Goal: Task Accomplishment & Management: Use online tool/utility

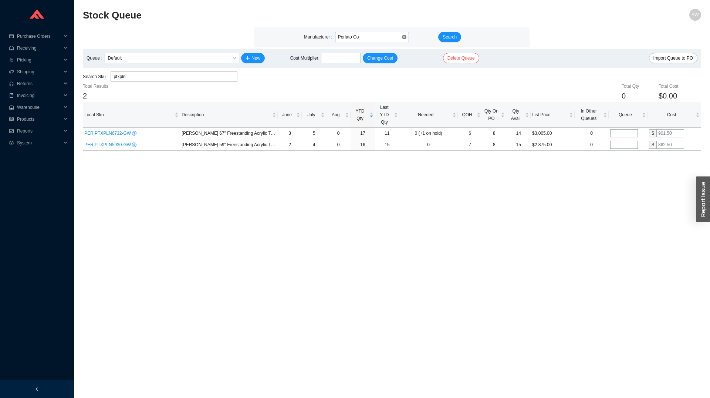
click at [370, 37] on span "Perlato Co" at bounding box center [372, 37] width 68 height 10
type input "hansgr"
click at [448, 38] on span "Search" at bounding box center [450, 36] width 14 height 7
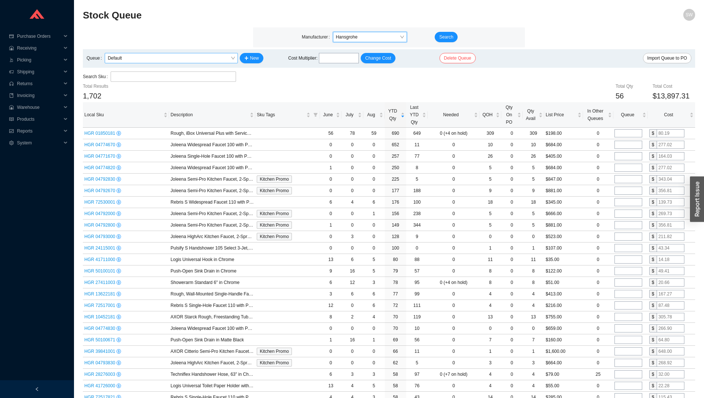
click at [233, 57] on span "Default" at bounding box center [171, 58] width 127 height 10
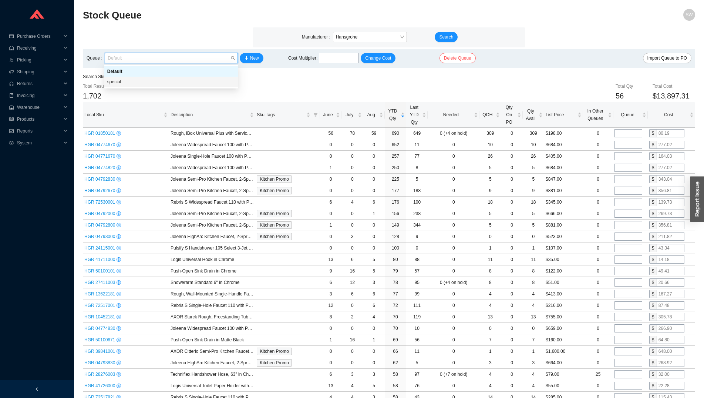
click at [206, 81] on div "special" at bounding box center [171, 81] width 128 height 7
click at [234, 57] on span "special" at bounding box center [171, 58] width 127 height 10
click at [209, 71] on div "Default" at bounding box center [171, 71] width 128 height 7
click at [221, 57] on span "Default" at bounding box center [171, 58] width 127 height 10
click at [190, 84] on div "special" at bounding box center [171, 81] width 128 height 7
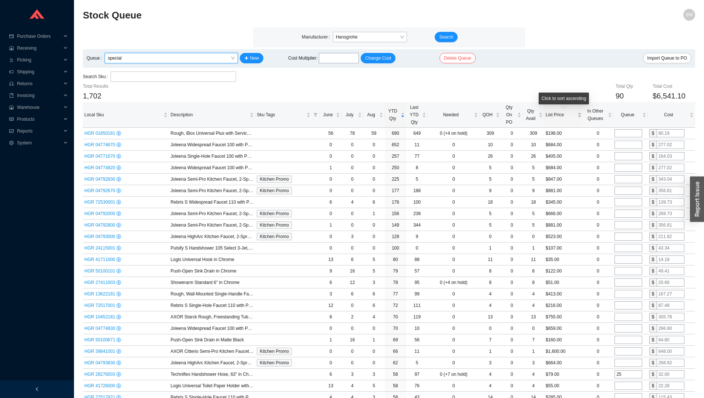
click at [551, 114] on span "List Price" at bounding box center [561, 114] width 30 height 7
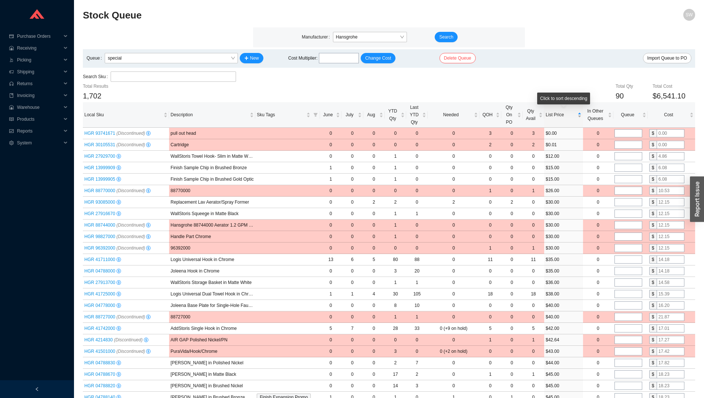
click at [551, 114] on span "List Price" at bounding box center [561, 114] width 30 height 7
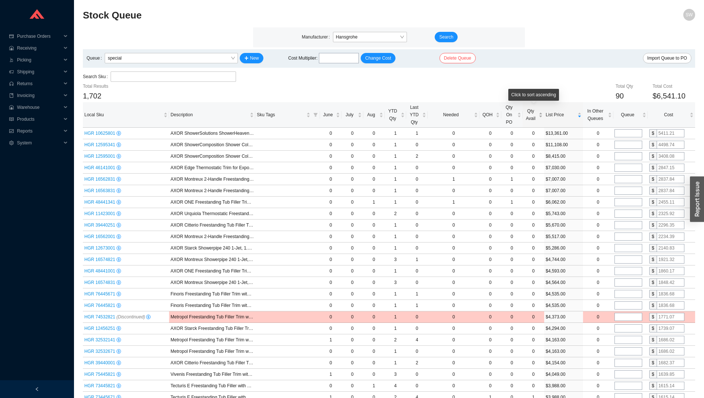
click at [531, 118] on span "Qty Avail" at bounding box center [530, 114] width 13 height 15
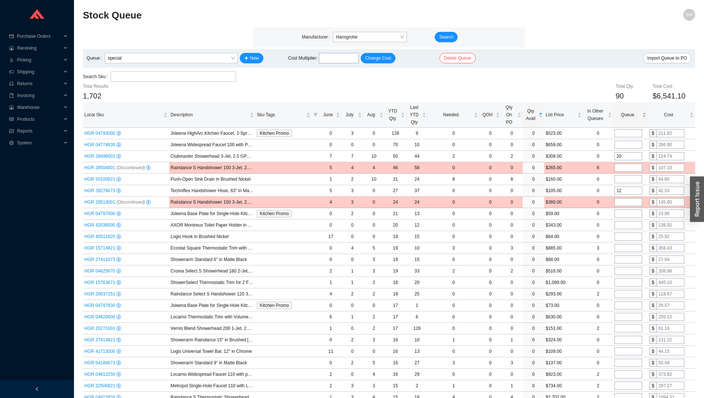
click at [631, 111] on div "Click to sort ascending" at bounding box center [631, 111] width 0 height 0
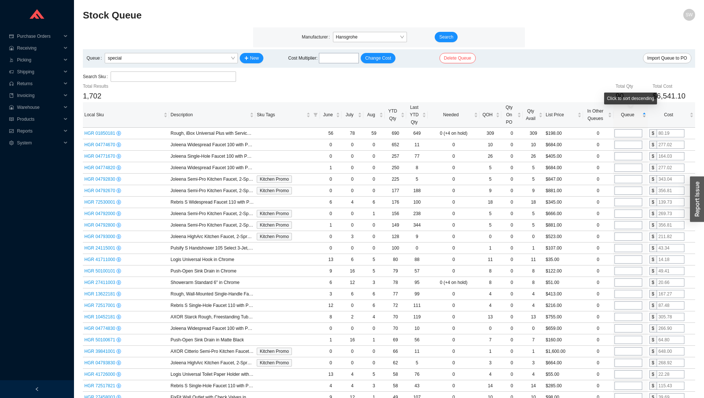
click at [627, 116] on span "Queue" at bounding box center [628, 114] width 26 height 7
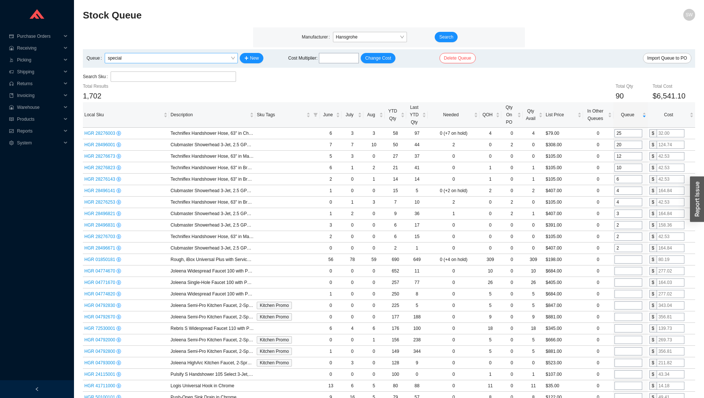
click at [214, 60] on span "special" at bounding box center [171, 58] width 127 height 10
click at [188, 72] on div "Default" at bounding box center [171, 71] width 128 height 7
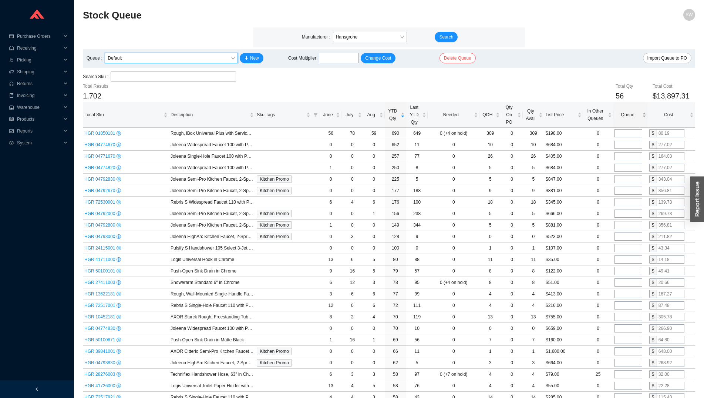
click at [624, 118] on span "Queue" at bounding box center [628, 114] width 26 height 7
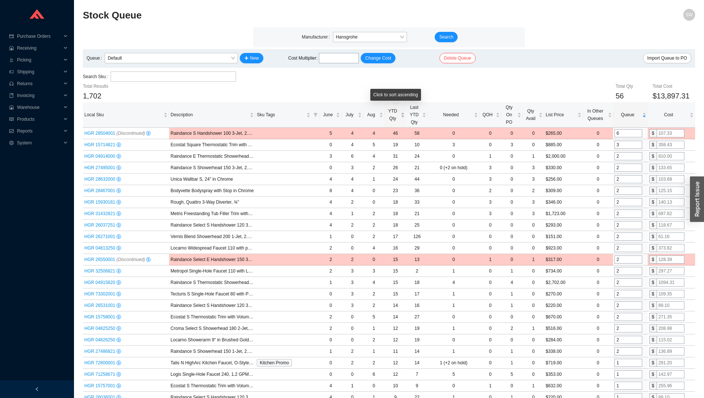
click at [395, 113] on span "YTD Qty" at bounding box center [392, 114] width 13 height 15
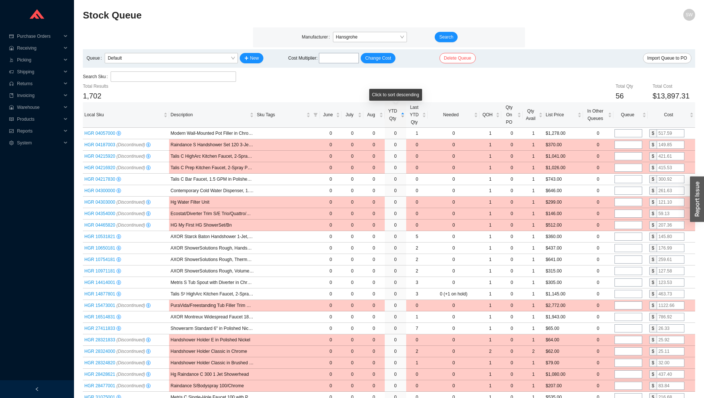
click at [395, 113] on span "YTD Qty" at bounding box center [392, 114] width 13 height 15
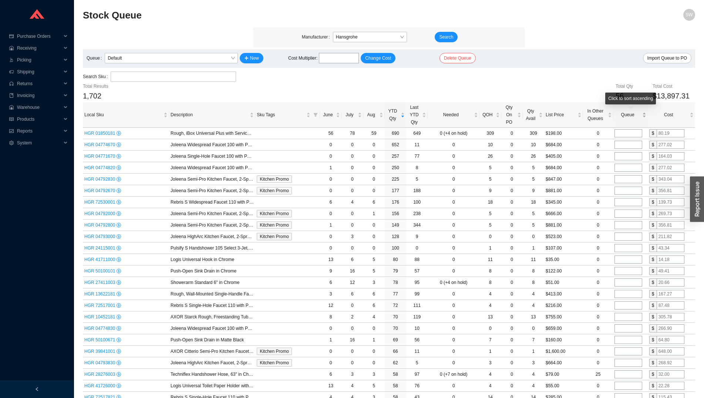
click at [622, 118] on div "Queue" at bounding box center [630, 114] width 31 height 7
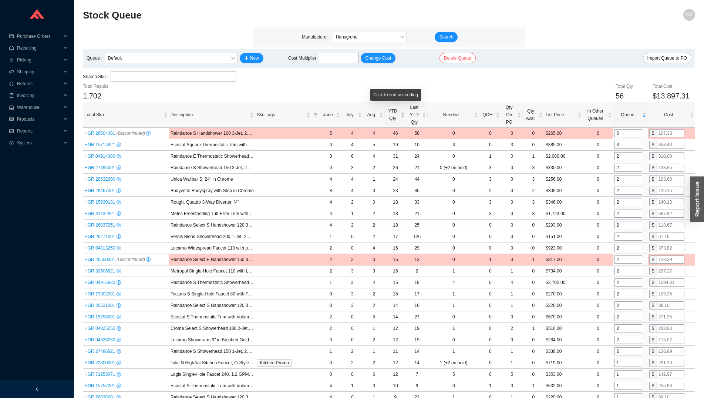
click at [394, 121] on span "YTD Qty" at bounding box center [392, 114] width 13 height 15
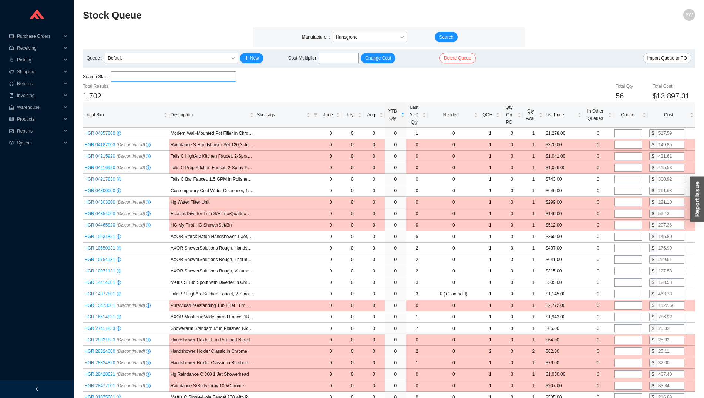
click at [167, 75] on input "search" at bounding box center [173, 77] width 119 height 10
paste input "72517001"
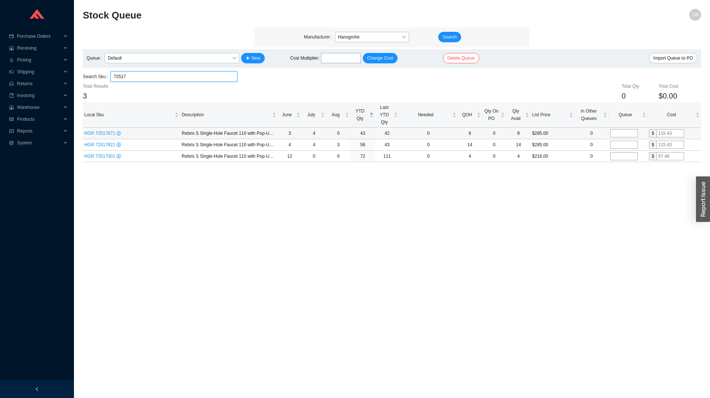
type input "72517"
click at [628, 135] on input "tel" at bounding box center [624, 133] width 28 height 8
click at [628, 135] on input "25" at bounding box center [624, 133] width 28 height 8
type input "20"
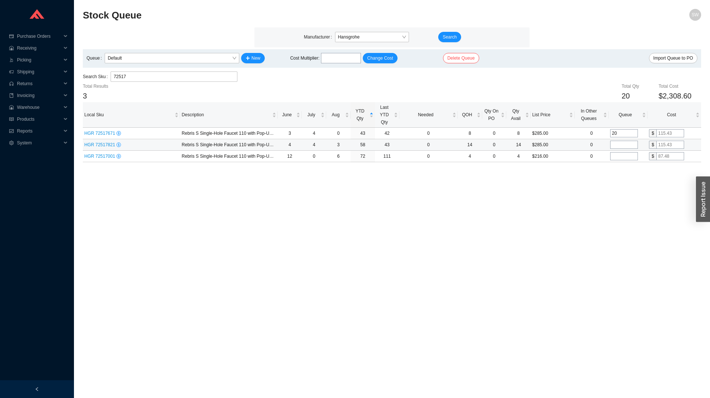
click at [627, 142] on input "tel" at bounding box center [624, 145] width 28 height 8
type input "20"
click at [626, 152] on input "tel" at bounding box center [624, 156] width 28 height 8
type input "40"
click at [628, 145] on input "20" at bounding box center [624, 145] width 28 height 8
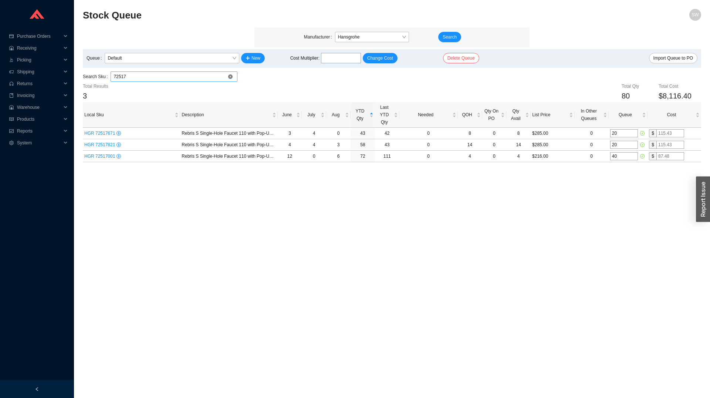
click at [193, 74] on input "72517" at bounding box center [174, 77] width 121 height 10
paste input "57001"
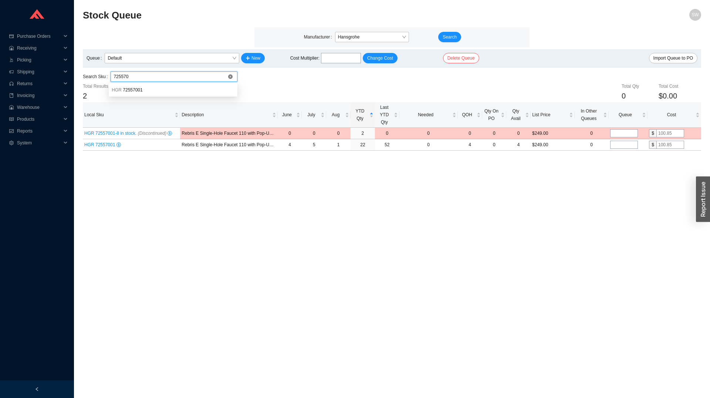
type input "72557"
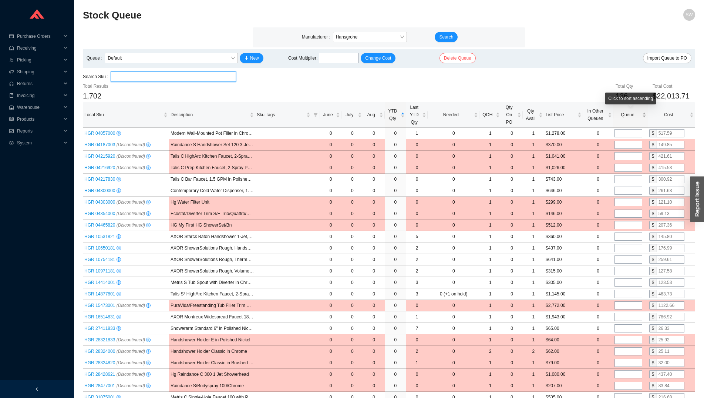
click at [621, 118] on div "Queue" at bounding box center [630, 114] width 31 height 7
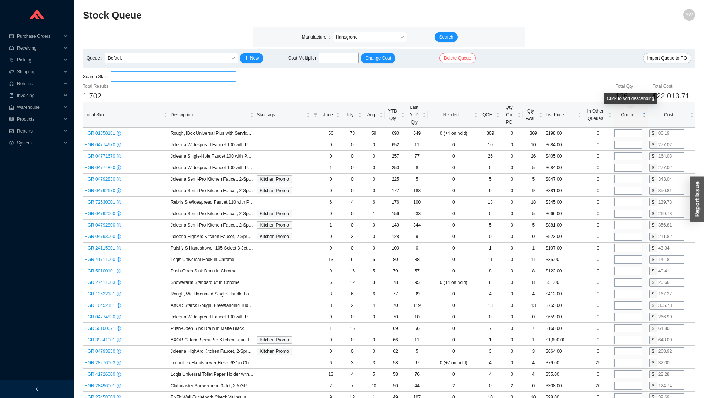
click at [621, 118] on div "Queue" at bounding box center [630, 114] width 31 height 7
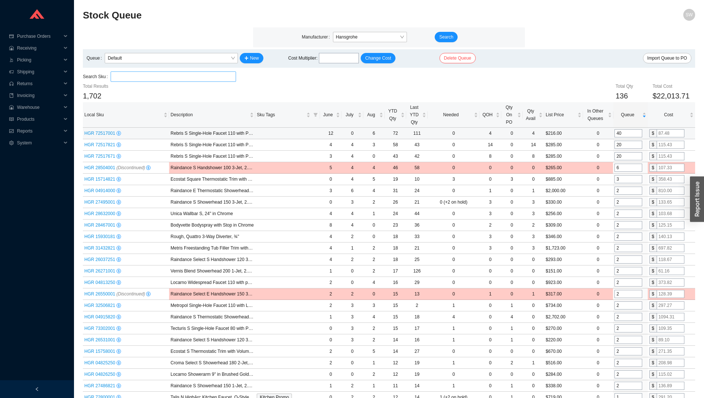
click at [631, 132] on input "40" at bounding box center [628, 133] width 28 height 8
type input "0"
click at [629, 144] on input "20" at bounding box center [628, 145] width 28 height 8
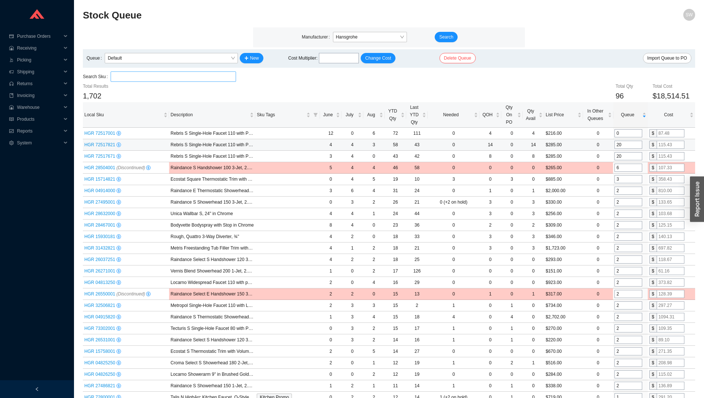
click at [629, 144] on input "20" at bounding box center [628, 145] width 28 height 8
type input "0"
click at [629, 156] on input "20" at bounding box center [628, 156] width 28 height 8
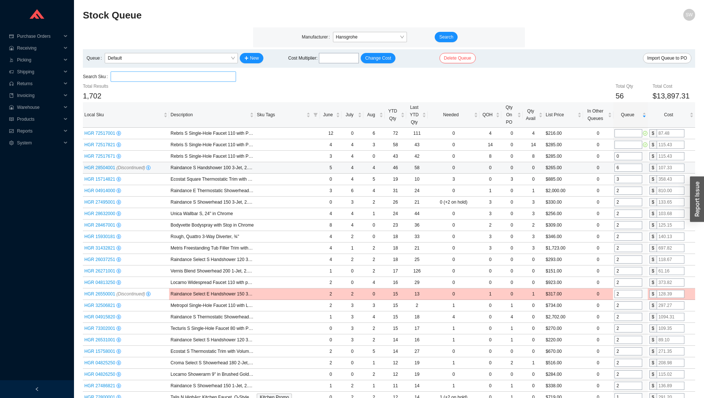
type input "0"
click at [631, 169] on input "6" at bounding box center [628, 167] width 28 height 8
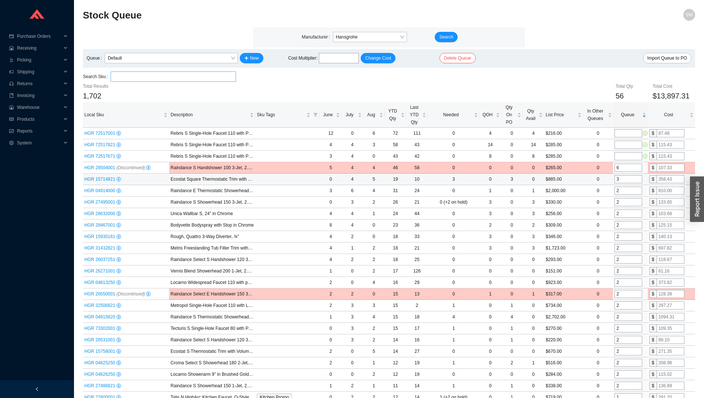
click at [630, 178] on input "3" at bounding box center [628, 179] width 28 height 8
click at [229, 61] on span "Default" at bounding box center [171, 58] width 127 height 10
click at [256, 59] on span "New" at bounding box center [254, 57] width 9 height 7
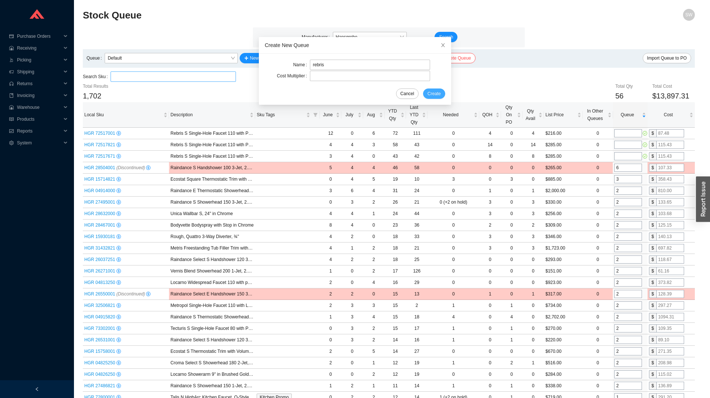
type input "rebris"
click at [428, 91] on span "Create" at bounding box center [434, 93] width 13 height 7
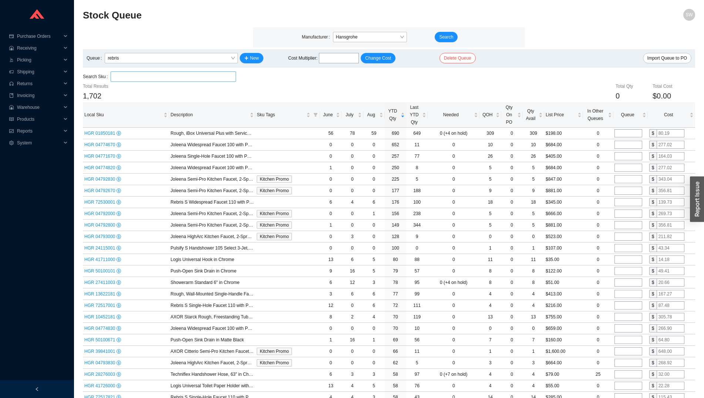
click at [183, 77] on input "search" at bounding box center [173, 77] width 119 height 10
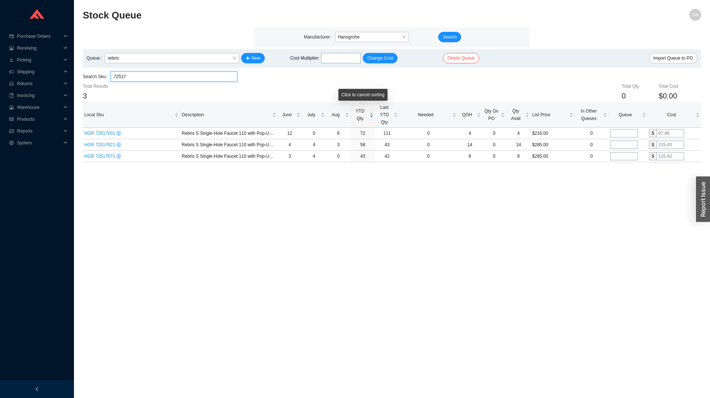
type input "72517"
click at [365, 117] on span "YTD Qty" at bounding box center [360, 114] width 16 height 15
click at [364, 117] on span "YTD Qty" at bounding box center [360, 114] width 16 height 15
click at [625, 129] on td at bounding box center [628, 133] width 39 height 11
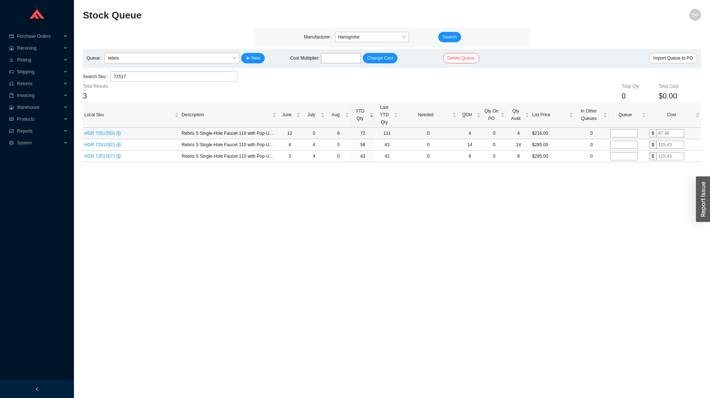
click at [625, 134] on input "tel" at bounding box center [624, 133] width 28 height 8
type input "30"
click at [627, 146] on input "tel" at bounding box center [624, 145] width 28 height 8
type input "16"
click at [583, 188] on main "Stock Queue SW Manufacturer Hansgrohe Search Queue rebris New Cost Multiplier :…" at bounding box center [392, 203] width 618 height 389
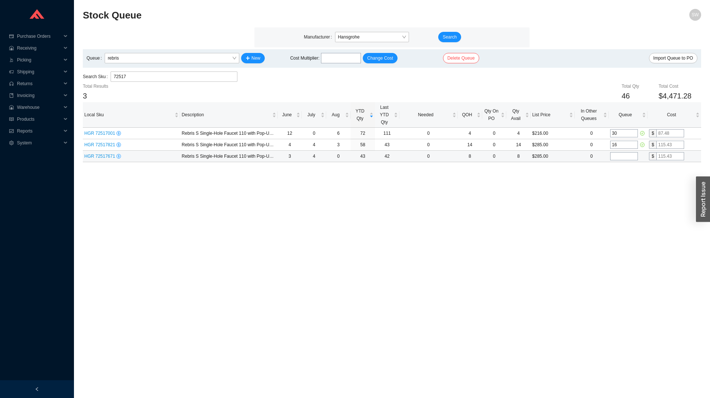
click at [620, 159] on input "tel" at bounding box center [624, 156] width 28 height 8
type input "12"
click at [620, 134] on input "30" at bounding box center [624, 133] width 28 height 8
click at [627, 149] on td "16" at bounding box center [628, 144] width 39 height 11
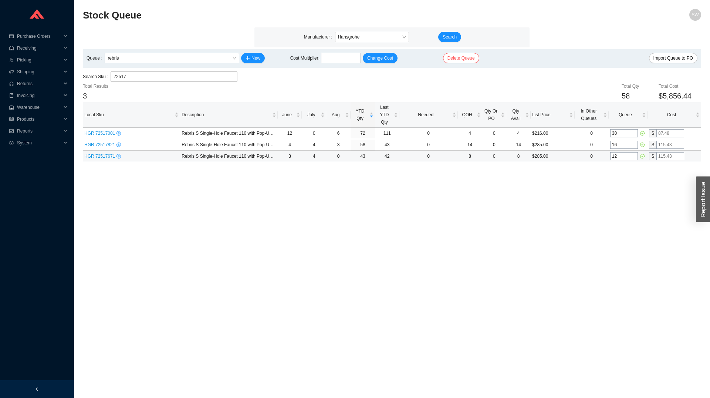
click at [624, 153] on input "12" at bounding box center [624, 156] width 28 height 8
click at [621, 200] on main "Stock Queue SW Manufacturer Hansgrohe Search Queue rebris New Cost Multiplier :…" at bounding box center [392, 203] width 618 height 389
click at [137, 81] on input "72517" at bounding box center [174, 77] width 121 height 10
click at [137, 80] on input "72517" at bounding box center [174, 77] width 121 height 10
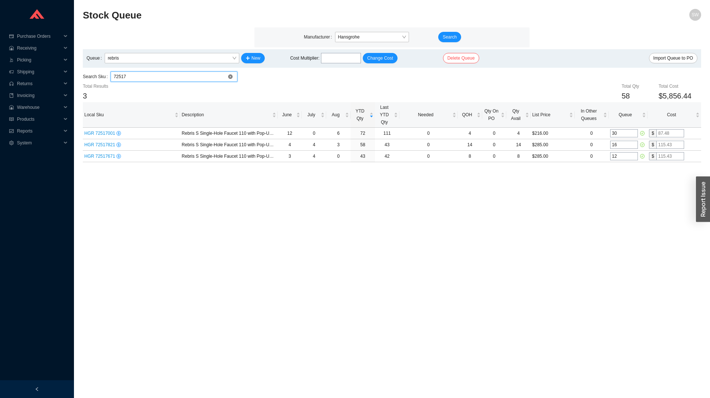
paste input "57671"
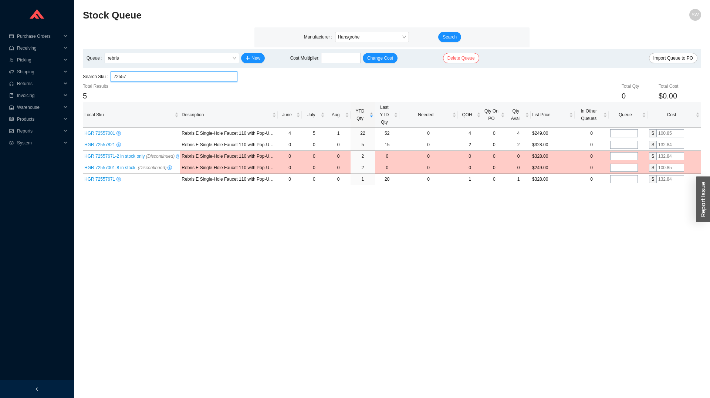
type input "72557"
click at [361, 116] on span "YTD Qty" at bounding box center [360, 114] width 16 height 15
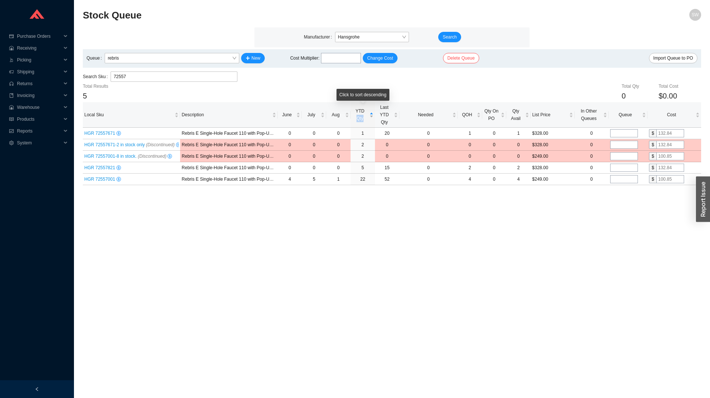
click at [361, 116] on span "YTD Qty" at bounding box center [360, 114] width 16 height 15
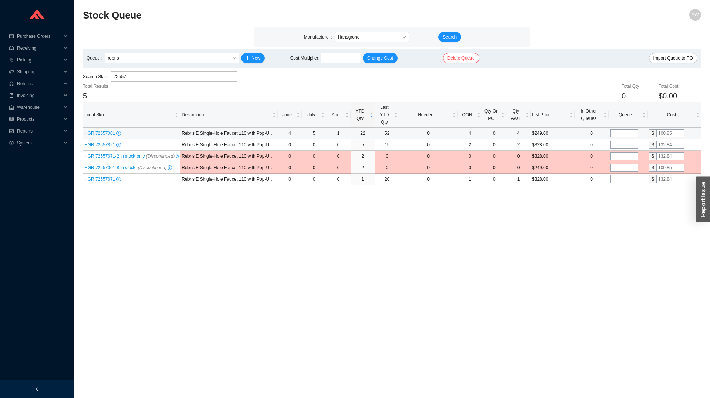
click at [619, 131] on input "tel" at bounding box center [624, 133] width 28 height 8
type input "6"
click at [631, 146] on input "tel" at bounding box center [624, 145] width 28 height 8
type input "1"
click at [133, 81] on input "72557" at bounding box center [174, 77] width 121 height 10
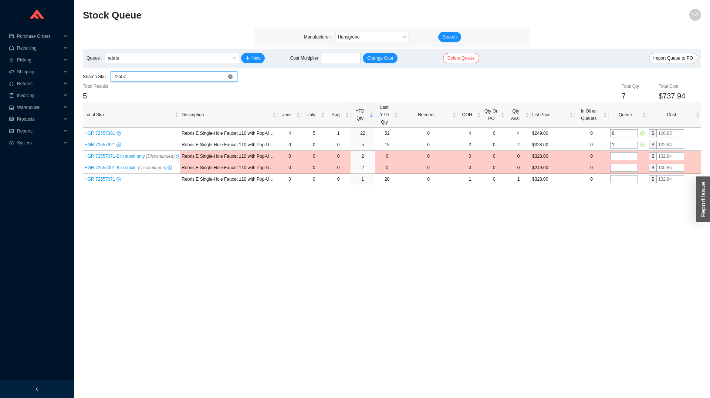
click at [133, 81] on input "72557" at bounding box center [174, 77] width 121 height 10
paste input "30001"
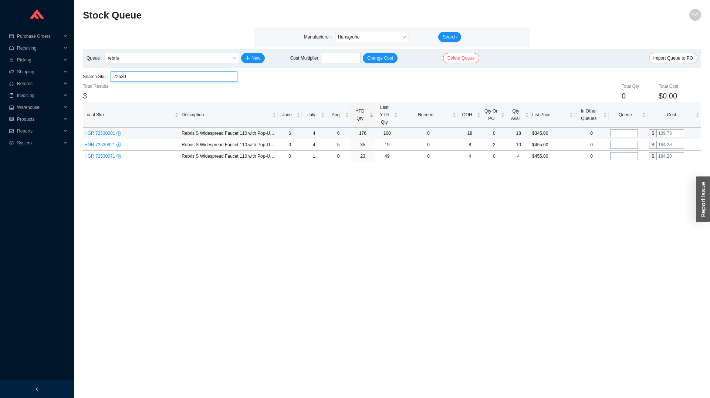
type input "72530"
click at [622, 135] on input "tel" at bounding box center [624, 133] width 28 height 8
type input "12"
click at [621, 147] on input "tel" at bounding box center [624, 145] width 28 height 8
type input "8"
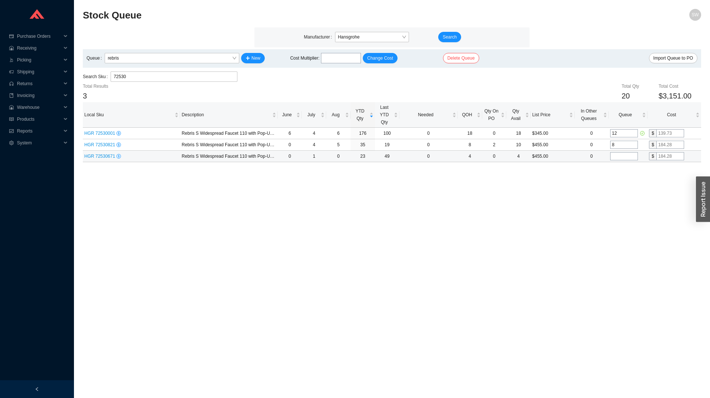
click at [622, 153] on input "tel" at bounding box center [624, 156] width 28 height 8
type input "6"
click at [633, 173] on main "Stock Queue SW Manufacturer Hansgrohe Search Queue rebris New Cost Multiplier :…" at bounding box center [392, 203] width 618 height 389
click at [166, 76] on input "72530" at bounding box center [174, 77] width 121 height 10
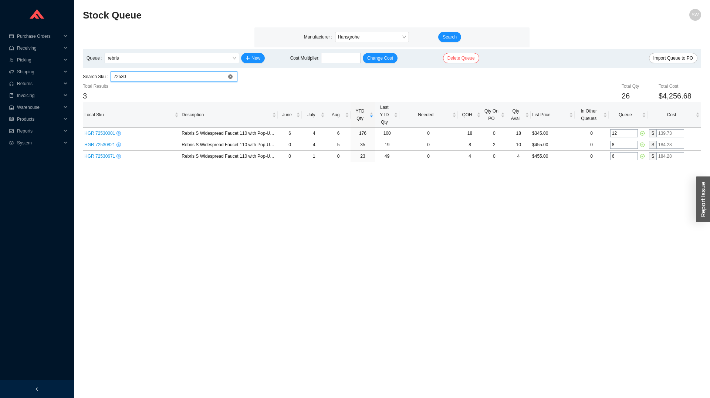
click at [166, 76] on input "72530" at bounding box center [174, 77] width 121 height 10
paste input "2001"
type input "72532"
click at [620, 131] on input "tel" at bounding box center [624, 133] width 28 height 8
type input "2"
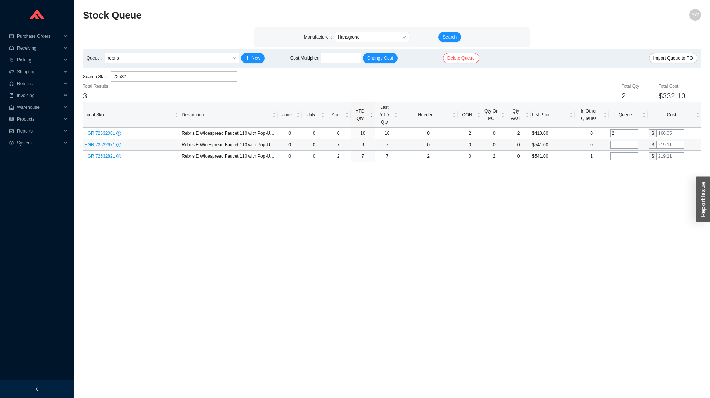
click at [624, 143] on input "tel" at bounding box center [624, 145] width 28 height 8
type input "2"
click at [622, 157] on input "tel" at bounding box center [624, 156] width 28 height 8
type input "2"
click at [620, 147] on input "2" at bounding box center [624, 145] width 28 height 8
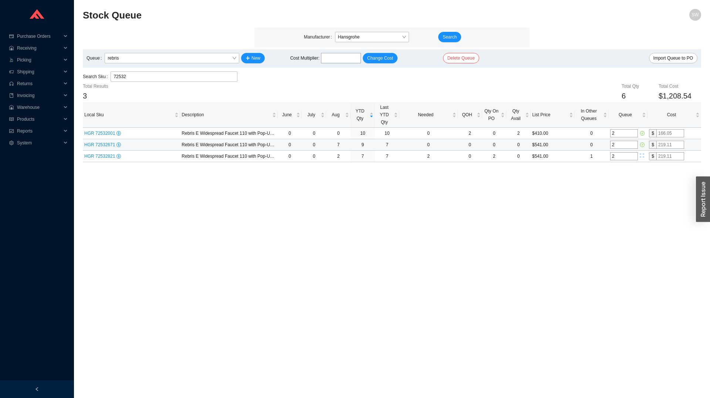
click at [620, 146] on input "2" at bounding box center [624, 145] width 28 height 8
type input "3"
click at [622, 156] on input "2" at bounding box center [624, 156] width 28 height 8
click at [141, 73] on input "72532" at bounding box center [174, 77] width 121 height 10
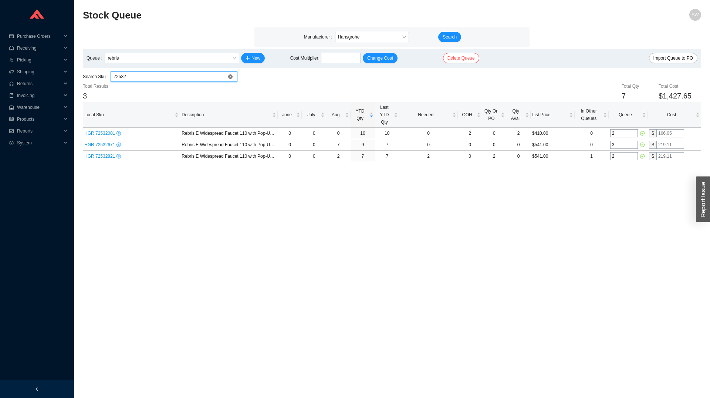
click at [141, 73] on input "72532" at bounding box center [174, 77] width 121 height 10
paste input "04771000"
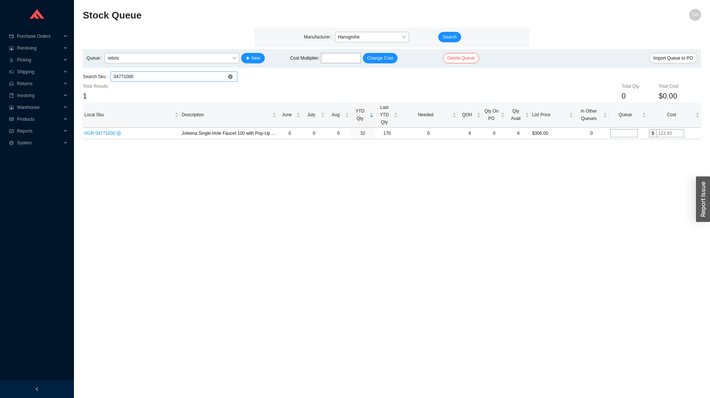
click at [167, 79] on input "04771000" at bounding box center [174, 77] width 121 height 10
paste input "71710001"
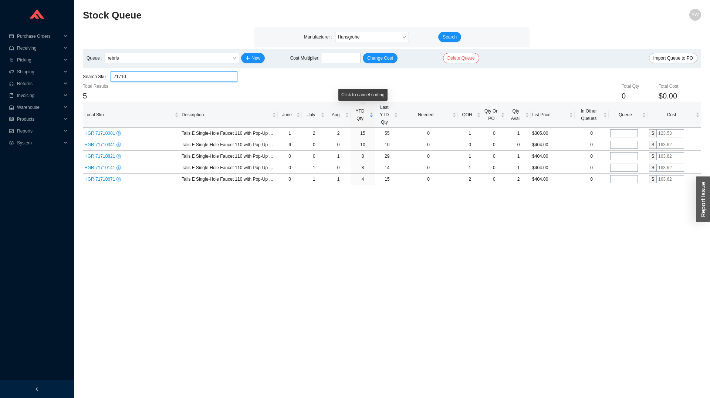
type input "71710"
click at [364, 114] on span "YTD Qty" at bounding box center [360, 114] width 16 height 15
click at [623, 134] on input "tel" at bounding box center [624, 133] width 28 height 8
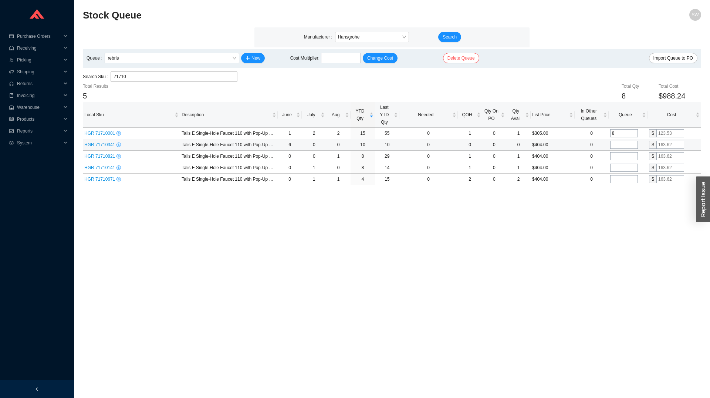
type input "8"
click at [622, 142] on input "tel" at bounding box center [624, 145] width 28 height 8
type input "5"
click at [623, 157] on input "tel" at bounding box center [624, 156] width 28 height 8
type input "5"
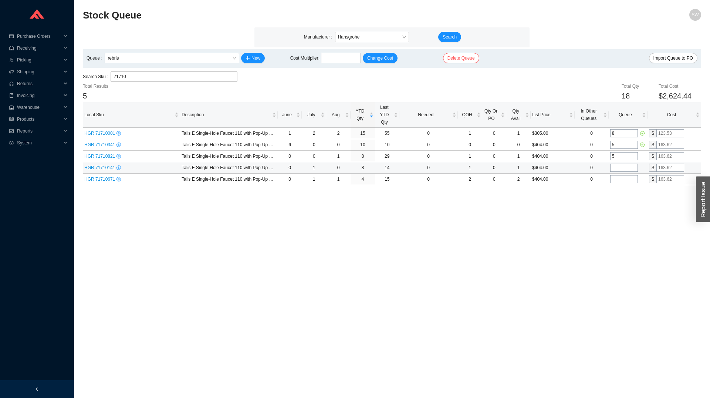
click at [621, 169] on input "tel" at bounding box center [624, 167] width 28 height 8
type input "3"
click at [620, 176] on input "tel" at bounding box center [624, 179] width 28 height 8
type input "2"
click at [201, 77] on input "71710" at bounding box center [174, 77] width 121 height 10
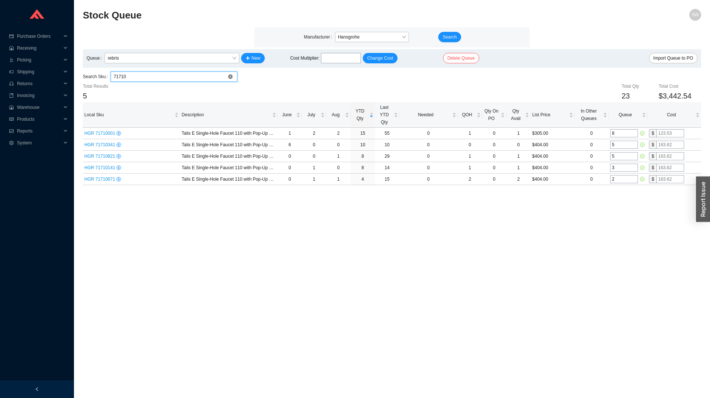
click at [201, 77] on input "71710" at bounding box center [174, 77] width 121 height 10
paste input "33001"
type input "71733"
click at [622, 135] on input "tel" at bounding box center [624, 133] width 28 height 8
type input "3"
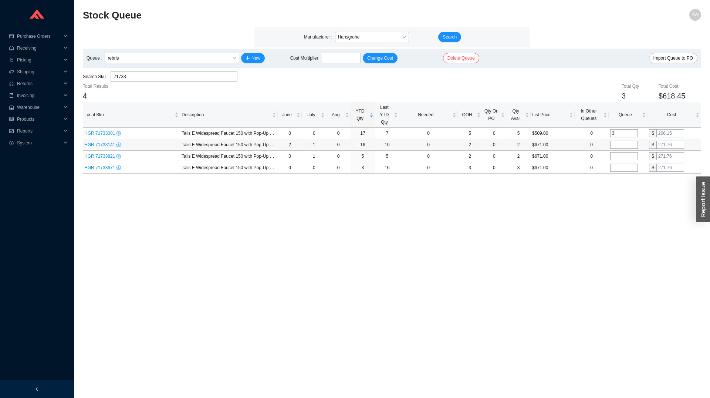
click at [623, 146] on input "tel" at bounding box center [624, 145] width 28 height 8
type input "4"
click at [622, 159] on input "tel" at bounding box center [624, 156] width 28 height 8
type input "1"
click at [605, 200] on main "Stock Queue SW Manufacturer Hansgrohe Search Queue rebris New Cost Multiplier :…" at bounding box center [392, 203] width 618 height 389
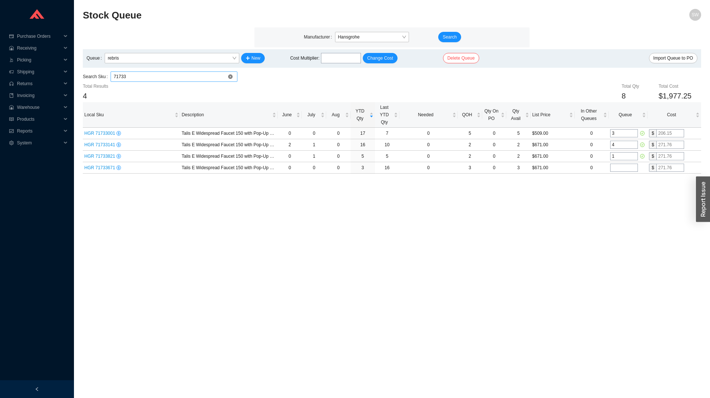
click at [209, 77] on input "71733" at bounding box center [174, 77] width 121 height 10
paste input "04780000"
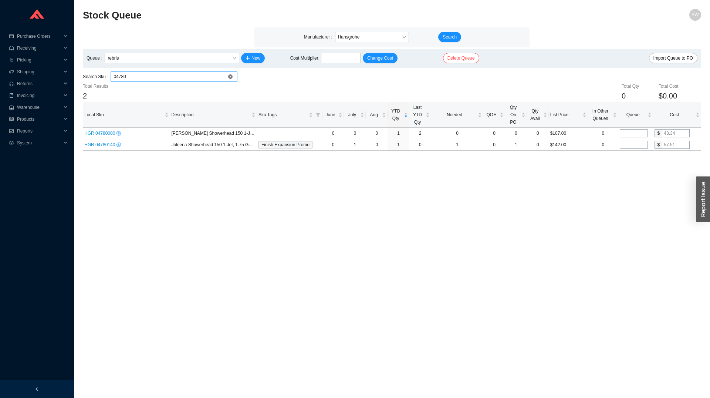
click at [162, 79] on input "04780" at bounding box center [174, 77] width 121 height 10
paste input "24131001"
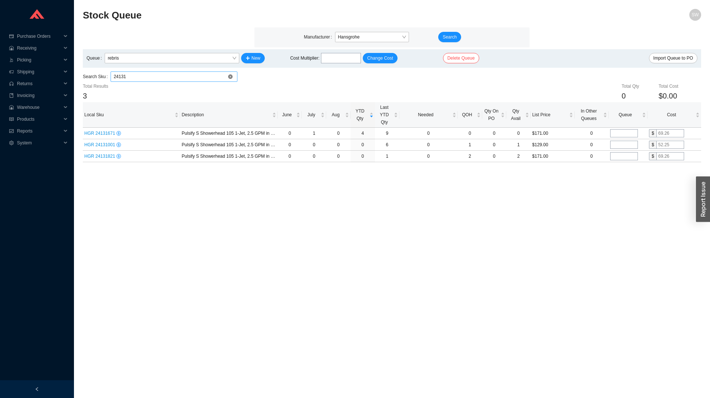
click at [176, 79] on input "24131" at bounding box center [174, 77] width 121 height 10
paste input "900"
type input "24139"
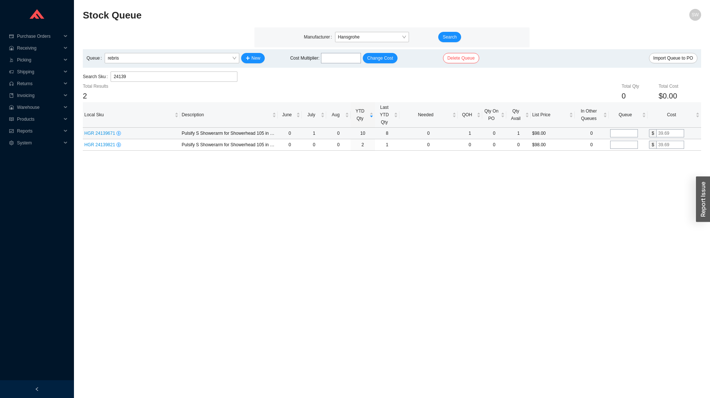
click at [629, 130] on input "tel" at bounding box center [624, 133] width 28 height 8
type input "2"
click at [622, 142] on input "tel" at bounding box center [624, 145] width 28 height 8
click at [136, 75] on input "24139" at bounding box center [174, 77] width 121 height 10
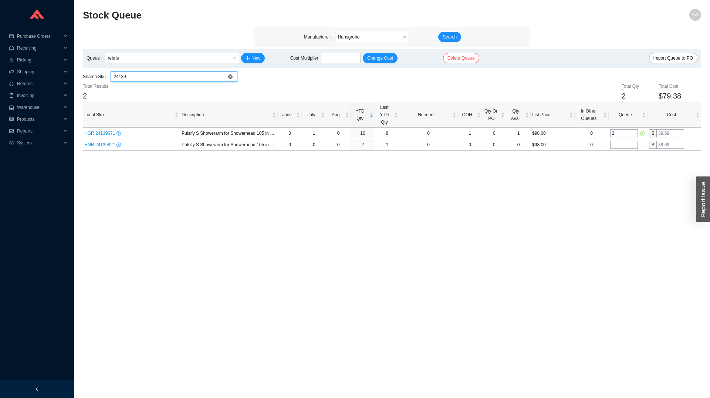
click at [136, 75] on input "24139" at bounding box center [174, 77] width 121 height 10
paste input "2001"
click at [183, 73] on input "24132" at bounding box center [174, 77] width 121 height 10
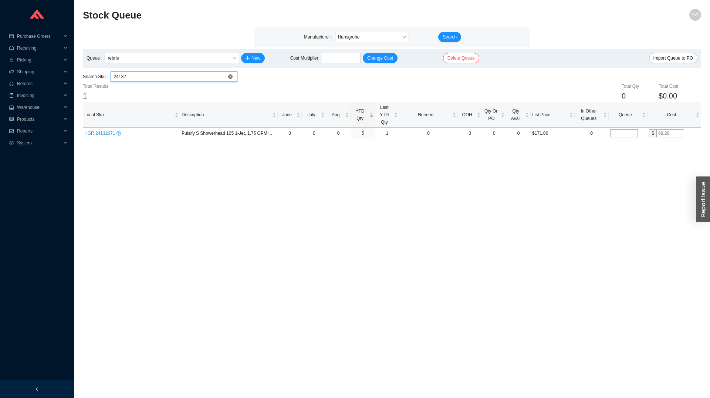
paste input "7495001"
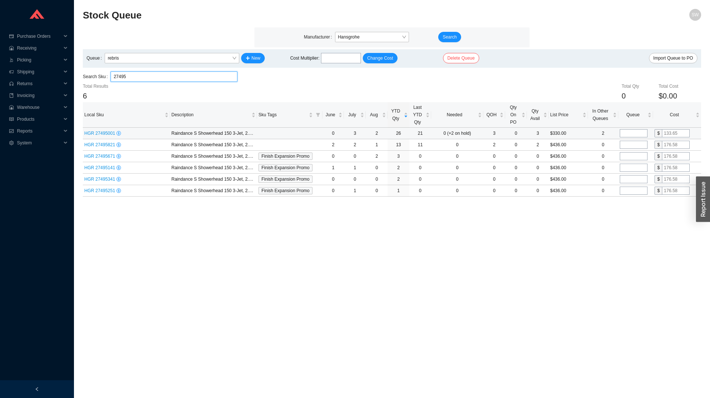
type input "27495"
click at [636, 131] on input "tel" at bounding box center [634, 133] width 28 height 8
type input "8"
click at [635, 143] on input "tel" at bounding box center [634, 145] width 28 height 8
type input "4"
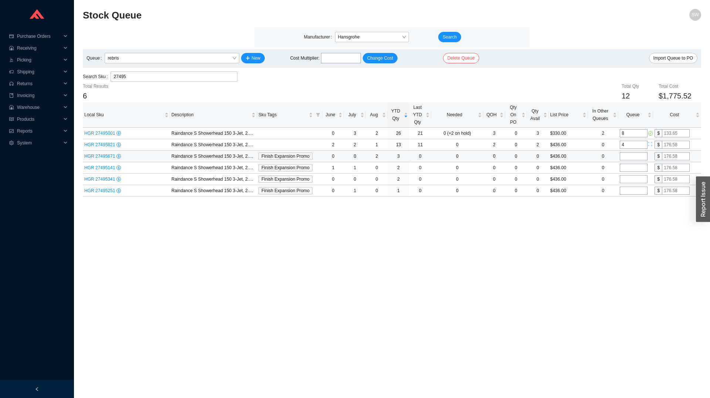
click at [634, 159] on input "tel" at bounding box center [634, 156] width 28 height 8
type input "2"
click at [629, 164] on input "tel" at bounding box center [634, 167] width 28 height 8
type input "1"
click at [631, 177] on input "tel" at bounding box center [634, 179] width 28 height 8
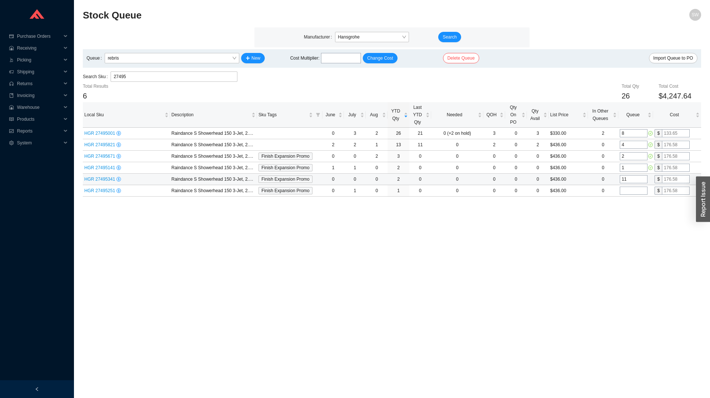
click at [631, 181] on input "11" at bounding box center [634, 179] width 28 height 8
type input "1"
click at [628, 190] on input "tel" at bounding box center [634, 190] width 28 height 8
type input "1"
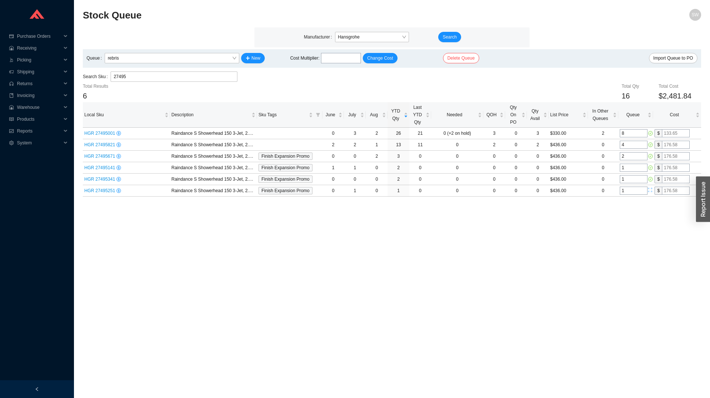
click at [624, 210] on main "Stock Queue SW Manufacturer Hansgrohe Search Queue rebris New Cost Multiplier :…" at bounding box center [392, 203] width 618 height 389
click at [224, 60] on span "rebris" at bounding box center [172, 58] width 129 height 10
click at [205, 70] on div "Default" at bounding box center [171, 71] width 129 height 7
click at [190, 79] on input "27495" at bounding box center [174, 77] width 121 height 10
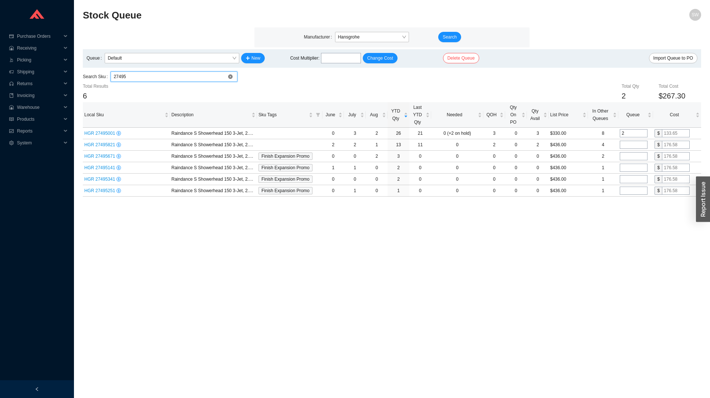
paste input "001"
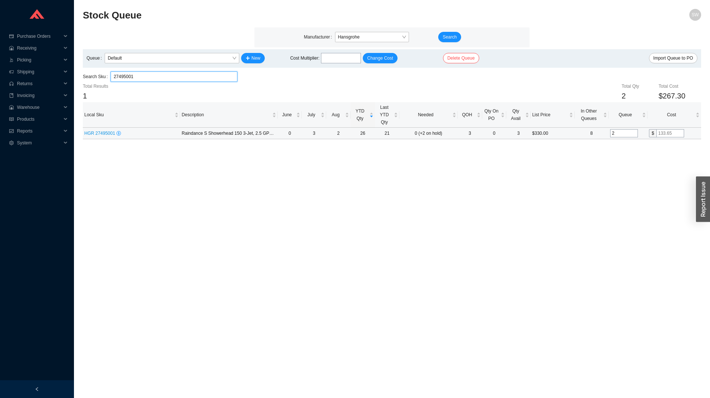
type input "27495001"
click at [614, 133] on input "2" at bounding box center [624, 133] width 28 height 8
type input "0"
click at [489, 168] on main "Stock Queue SW Manufacturer Hansgrohe Search Queue Default New Cost Multiplier …" at bounding box center [392, 203] width 618 height 389
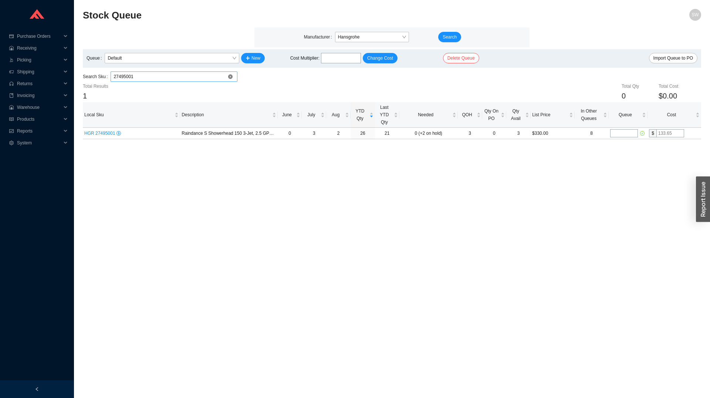
click at [128, 81] on input "27495001" at bounding box center [174, 77] width 121 height 10
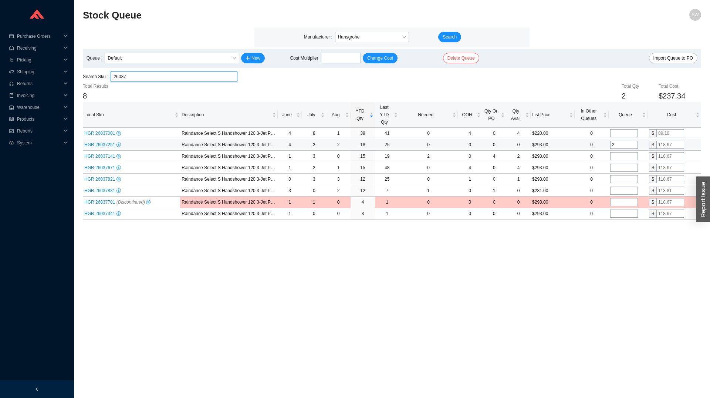
type input "26037"
click at [627, 144] on input "2" at bounding box center [624, 145] width 28 height 8
type input "0"
click at [624, 163] on td at bounding box center [628, 167] width 39 height 11
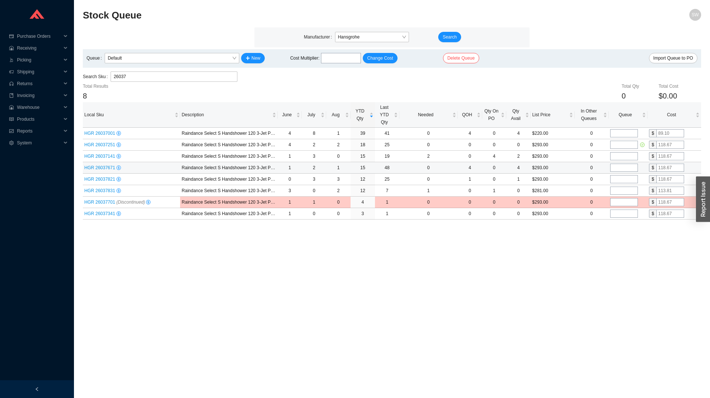
click at [622, 169] on input "tel" at bounding box center [624, 167] width 28 height 8
click at [141, 58] on span "Default" at bounding box center [172, 58] width 129 height 10
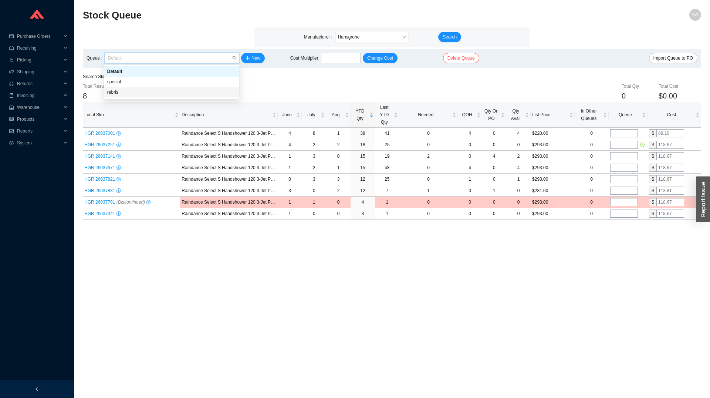
click at [137, 89] on div "rebris" at bounding box center [171, 92] width 135 height 10
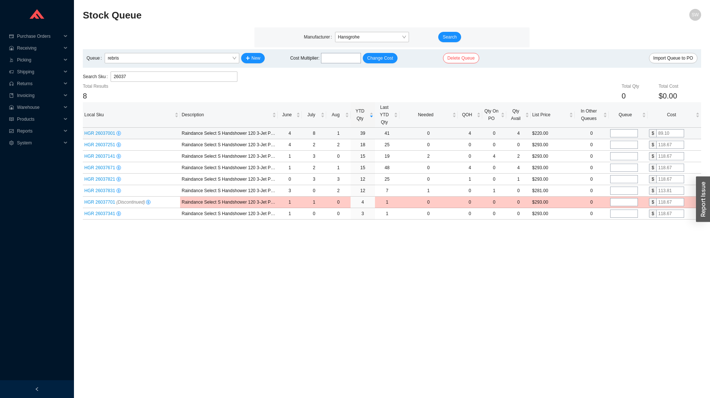
click at [612, 132] on input "tel" at bounding box center [624, 133] width 28 height 8
type input "6"
click at [625, 148] on input "tel" at bounding box center [624, 145] width 28 height 8
click at [94, 144] on span "HGR 26037251" at bounding box center [100, 144] width 32 height 5
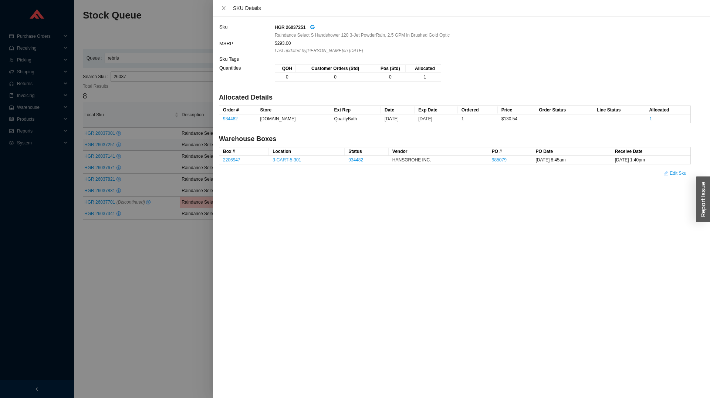
click at [102, 230] on div at bounding box center [355, 199] width 710 height 398
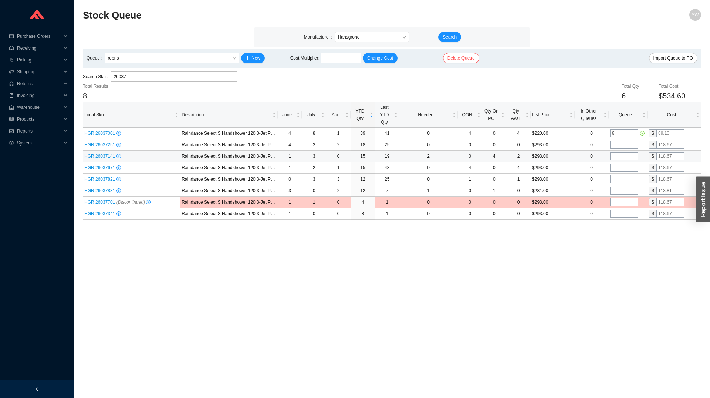
click at [625, 152] on td at bounding box center [628, 156] width 39 height 11
click at [625, 148] on input "tel" at bounding box center [624, 145] width 28 height 8
click at [625, 148] on input "6" at bounding box center [624, 145] width 28 height 8
type input "8"
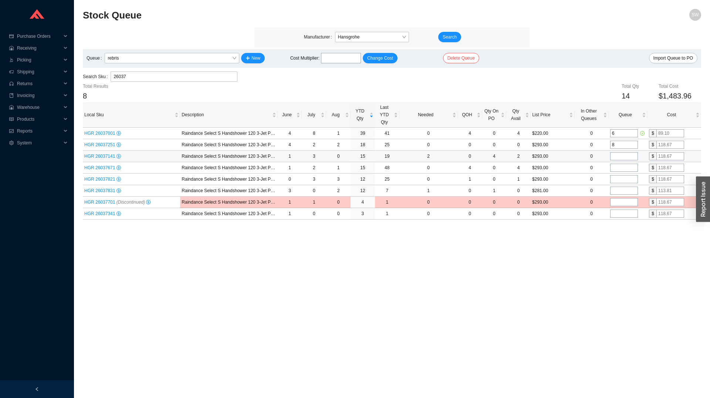
click at [624, 158] on input "tel" at bounding box center [624, 156] width 28 height 8
type input "4"
click at [619, 167] on input "tel" at bounding box center [624, 167] width 28 height 8
type input "3"
click at [615, 181] on input "tel" at bounding box center [624, 179] width 28 height 8
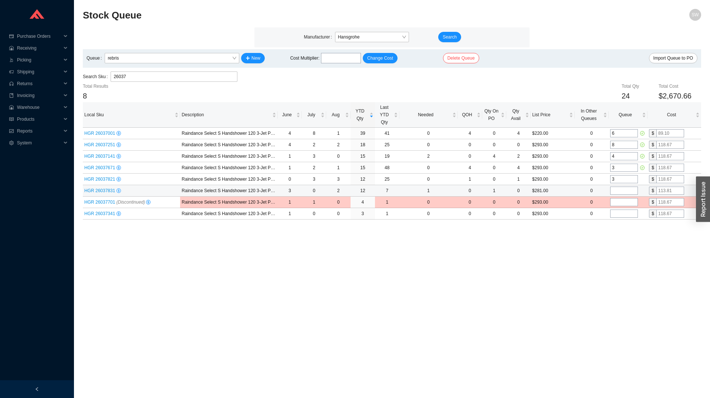
type input "3"
click at [616, 190] on input "tel" at bounding box center [624, 190] width 28 height 8
type input "4"
click at [614, 233] on main "Stock Queue SW Manufacturer Hansgrohe Search Queue rebris New Cost Multiplier :…" at bounding box center [392, 203] width 618 height 389
click at [625, 136] on input "6" at bounding box center [624, 133] width 28 height 8
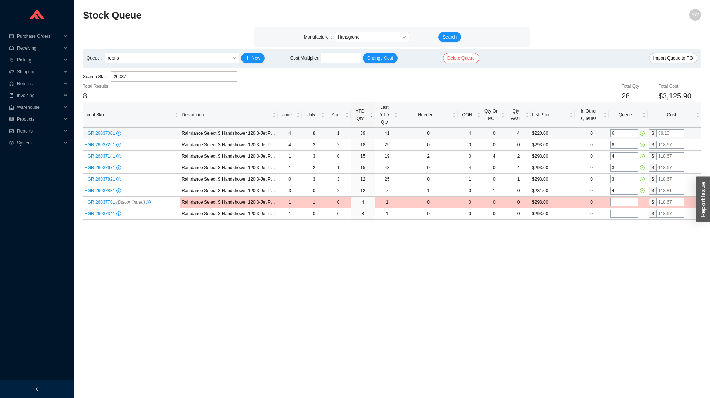
click at [625, 136] on input "6" at bounding box center [624, 133] width 28 height 8
type input "10"
click at [618, 146] on input "8" at bounding box center [624, 145] width 28 height 8
click at [619, 158] on input "4" at bounding box center [624, 156] width 28 height 8
click at [617, 166] on input "3" at bounding box center [624, 167] width 28 height 8
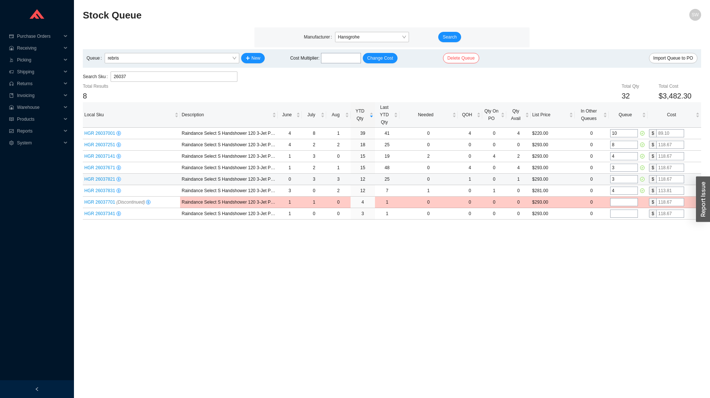
click at [618, 182] on input "3" at bounding box center [624, 179] width 28 height 8
click at [618, 194] on input "4" at bounding box center [624, 190] width 28 height 8
click at [150, 80] on input "26037" at bounding box center [174, 77] width 121 height 10
paste input "04800000"
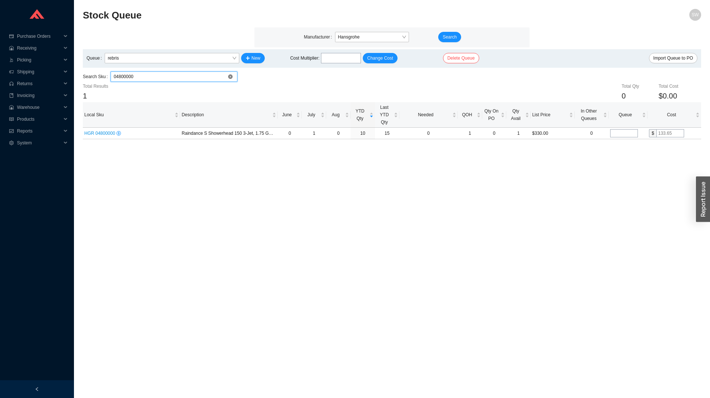
click at [146, 78] on input "04800000" at bounding box center [174, 77] width 121 height 10
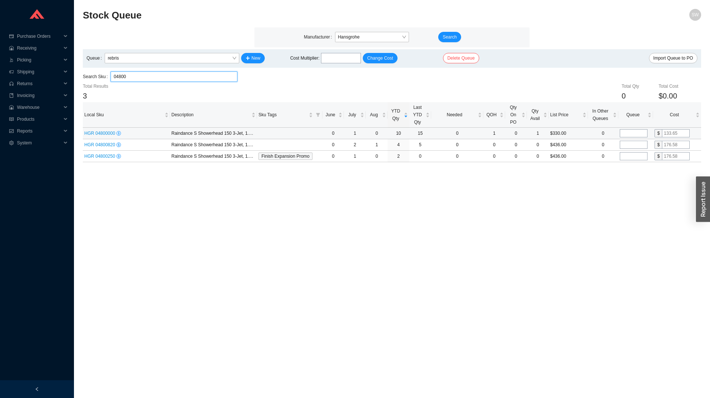
type input "04800"
click at [623, 133] on input "tel" at bounding box center [634, 133] width 28 height 8
click at [627, 135] on input "3" at bounding box center [634, 133] width 28 height 8
click at [629, 135] on input "3" at bounding box center [634, 133] width 28 height 8
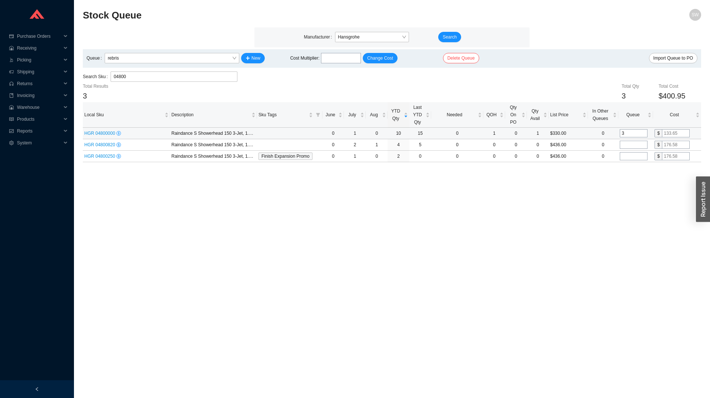
click at [629, 135] on input "3" at bounding box center [634, 133] width 28 height 8
type input "2"
click at [629, 144] on input "tel" at bounding box center [634, 145] width 28 height 8
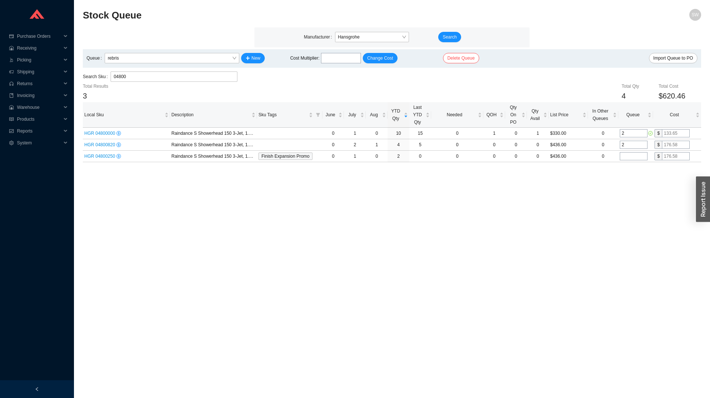
type input "2"
click at [615, 172] on main "Stock Queue SW Manufacturer Hansgrohe Search Queue rebris New Cost Multiplier :…" at bounding box center [392, 203] width 618 height 389
click at [187, 78] on input "04800" at bounding box center [174, 77] width 121 height 10
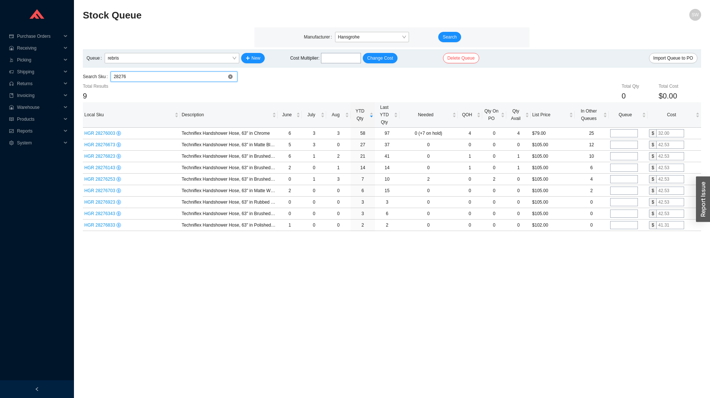
click at [163, 77] on input "28276" at bounding box center [174, 77] width 121 height 10
type input "27411"
click at [629, 135] on input "tel" at bounding box center [624, 133] width 28 height 8
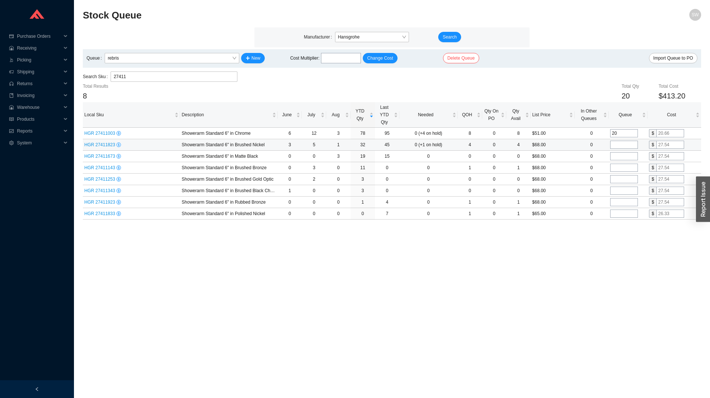
type input "20"
click at [627, 145] on input "tel" at bounding box center [624, 145] width 28 height 8
type input "10"
click at [623, 155] on input "tel" at bounding box center [624, 156] width 28 height 8
type input "8"
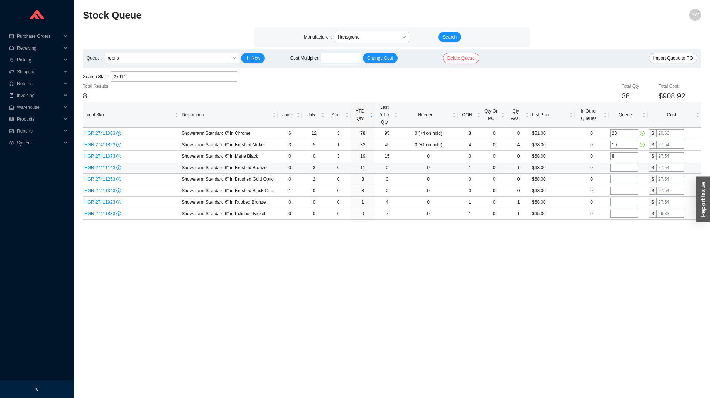
click at [617, 165] on input "tel" at bounding box center [624, 167] width 28 height 8
type input "4"
click at [617, 178] on input "tel" at bounding box center [624, 179] width 28 height 8
type input "2"
click at [616, 188] on input "tel" at bounding box center [624, 190] width 28 height 8
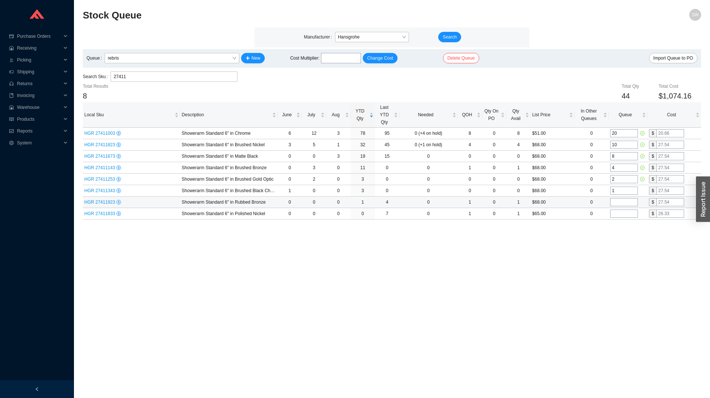
type input "1"
click at [615, 203] on input "tel" at bounding box center [624, 202] width 28 height 8
click at [179, 77] on input "27411" at bounding box center [174, 77] width 121 height 10
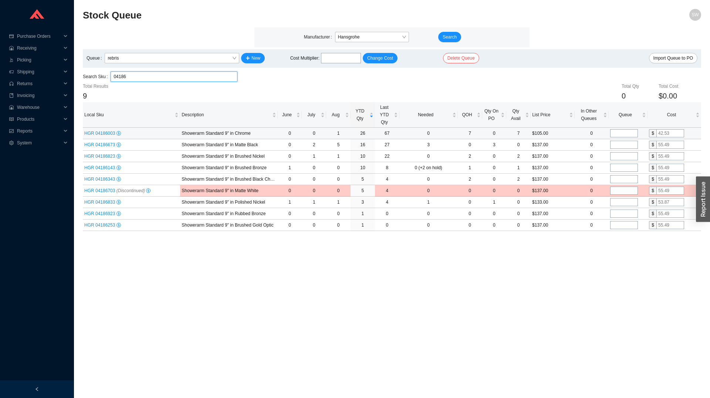
type input "04186"
click at [628, 133] on input "tel" at bounding box center [624, 133] width 28 height 8
click at [628, 132] on input "3" at bounding box center [624, 133] width 28 height 8
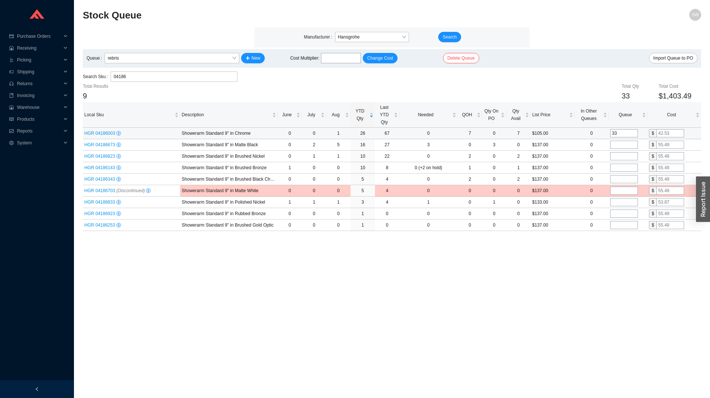
click at [628, 132] on input "33" at bounding box center [624, 133] width 28 height 8
type input "3"
click at [626, 145] on input "tel" at bounding box center [624, 145] width 28 height 8
click at [625, 146] on input "4" at bounding box center [624, 145] width 28 height 8
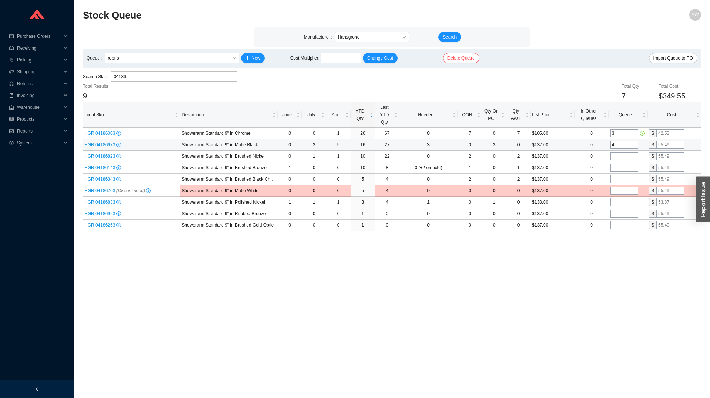
click at [625, 146] on input "4" at bounding box center [624, 145] width 28 height 8
type input "5"
click at [622, 154] on input "tel" at bounding box center [624, 156] width 28 height 8
type input "2"
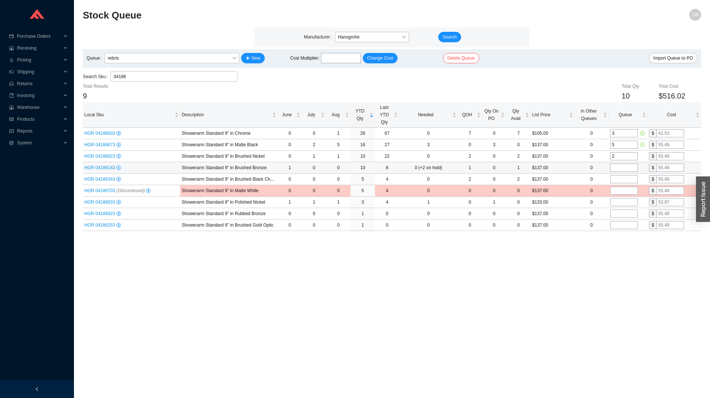
click at [620, 168] on input "tel" at bounding box center [624, 167] width 28 height 8
type input "1"
click at [618, 175] on td at bounding box center [628, 178] width 39 height 11
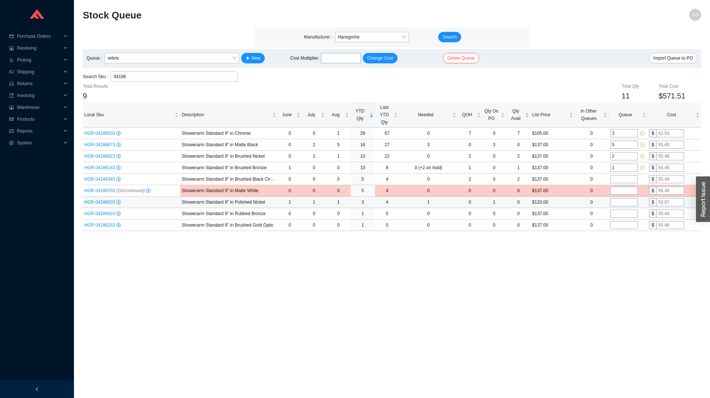
click at [613, 201] on input "tel" at bounding box center [624, 202] width 28 height 8
type input "1"
click at [132, 81] on input "04186" at bounding box center [174, 77] width 121 height 10
paste input "15739001"
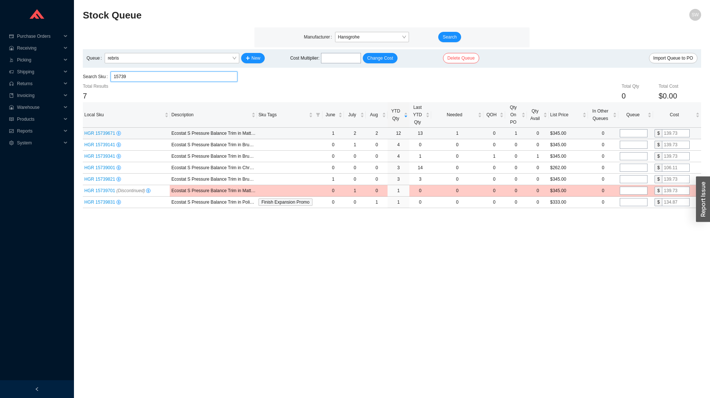
type input "15739"
click at [645, 135] on input "tel" at bounding box center [634, 133] width 28 height 8
type input "4"
click at [633, 144] on input "tel" at bounding box center [634, 145] width 28 height 8
click at [633, 146] on input "tel" at bounding box center [634, 145] width 28 height 8
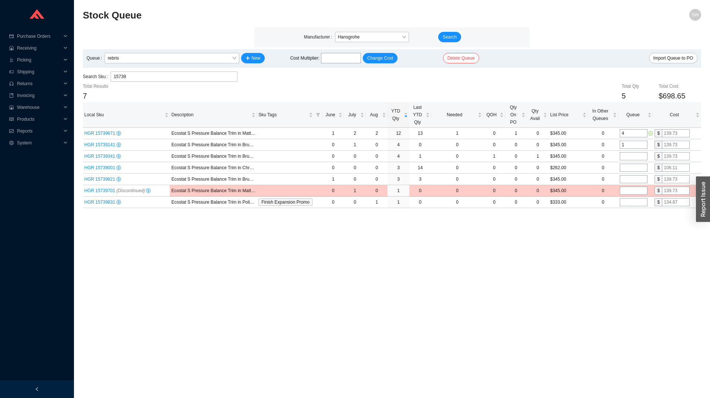
type input "1"
click at [180, 76] on input "15739" at bounding box center [174, 77] width 121 height 10
paste input "24001"
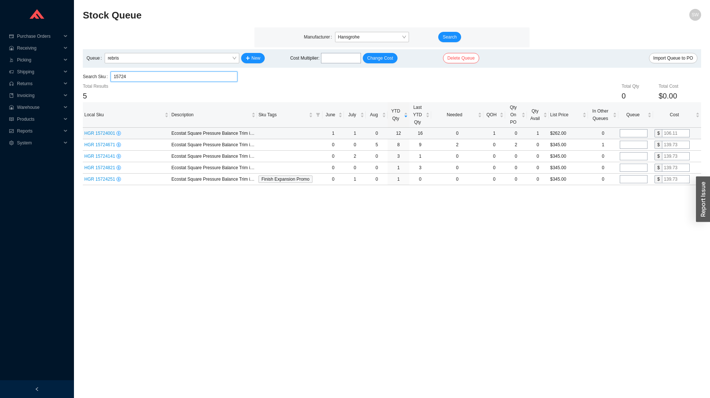
type input "15724"
click at [630, 133] on input "tel" at bounding box center [634, 133] width 28 height 8
type input "3"
click at [631, 145] on input "tel" at bounding box center [634, 145] width 28 height 8
type input "2"
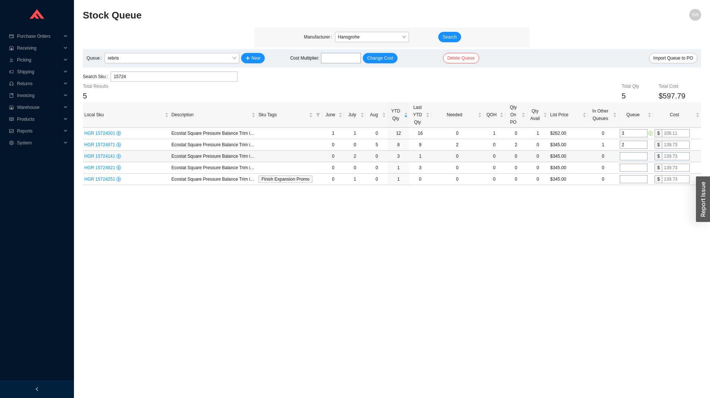
click at [632, 157] on input "tel" at bounding box center [634, 156] width 28 height 8
type input "1"
click at [585, 234] on main "Stock Queue SW Manufacturer Hansgrohe Search Queue rebris New Cost Multiplier :…" at bounding box center [392, 203] width 618 height 389
click at [114, 74] on input "15724" at bounding box center [174, 77] width 121 height 10
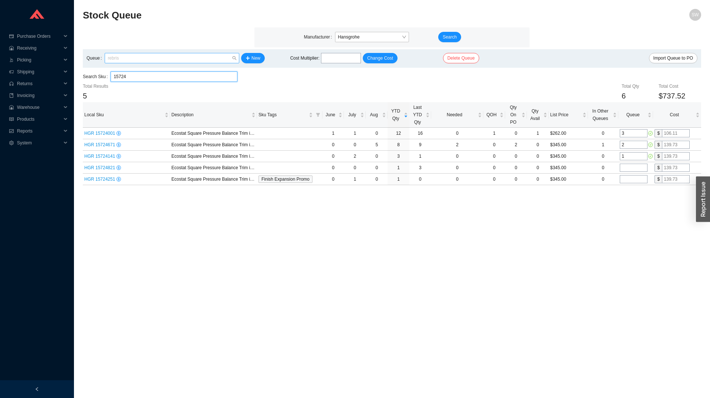
click at [155, 58] on span "rebris" at bounding box center [172, 58] width 129 height 10
click at [146, 71] on div "Default" at bounding box center [171, 71] width 129 height 7
click at [631, 150] on td "1" at bounding box center [635, 144] width 35 height 11
click at [631, 148] on input "1" at bounding box center [634, 145] width 28 height 8
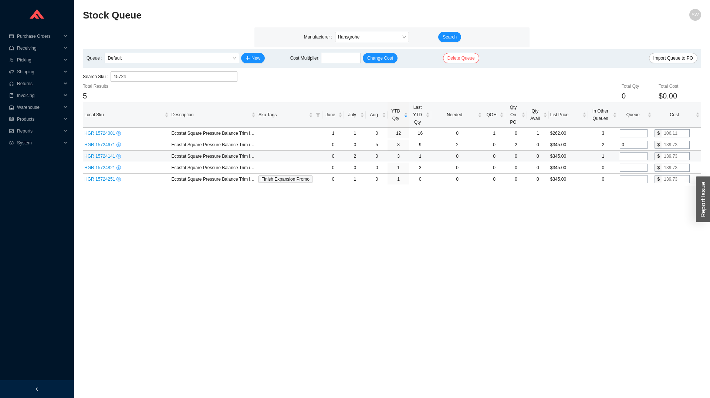
type input "0"
click at [631, 157] on input "tel" at bounding box center [634, 156] width 28 height 8
click at [191, 59] on span "Default" at bounding box center [172, 58] width 129 height 10
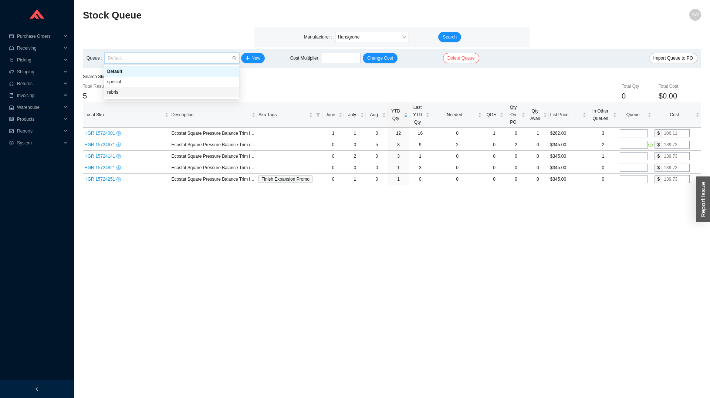
click at [166, 88] on div "rebris" at bounding box center [171, 92] width 135 height 10
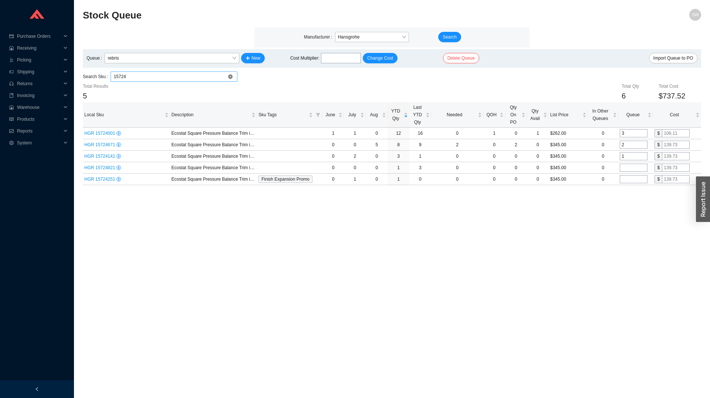
click at [174, 74] on input "15724" at bounding box center [174, 77] width 121 height 10
paste input "862001"
type input "15862"
click at [634, 136] on input "tel" at bounding box center [634, 133] width 28 height 8
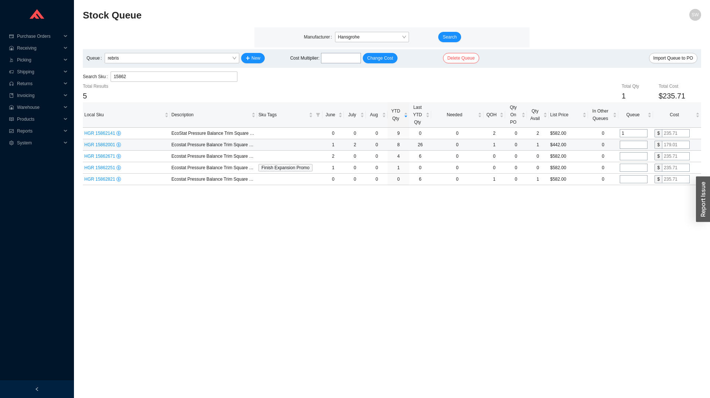
type input "1"
click at [637, 145] on input "tel" at bounding box center [634, 145] width 28 height 8
click at [616, 225] on main "Stock Queue SW Manufacturer Hansgrohe Search Queue rebris New Cost Multiplier :…" at bounding box center [392, 203] width 618 height 389
click at [632, 144] on input "1" at bounding box center [634, 145] width 28 height 8
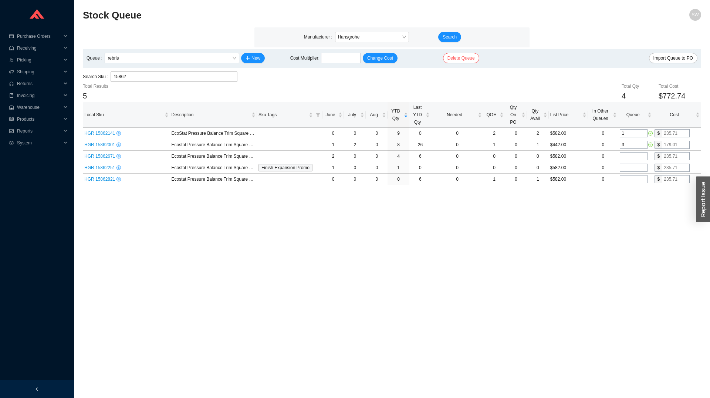
type input "3"
click at [614, 210] on main "Stock Queue SW Manufacturer Hansgrohe Search Queue rebris New Cost Multiplier :…" at bounding box center [392, 203] width 618 height 389
click at [209, 76] on input "15862" at bounding box center [174, 77] width 121 height 10
paste input "04232000"
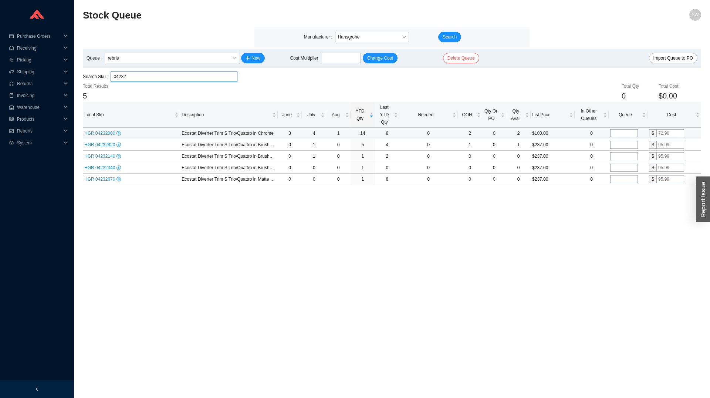
type input "04232"
click at [625, 136] on input "tel" at bounding box center [624, 133] width 28 height 8
type input "3"
click at [625, 142] on input "tel" at bounding box center [624, 145] width 28 height 8
type input "1"
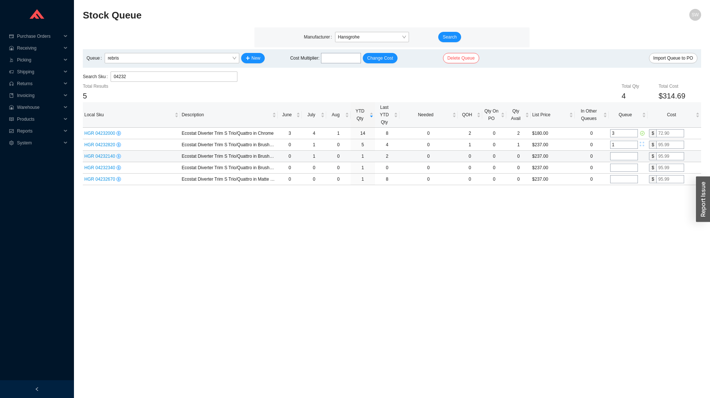
click at [625, 155] on input "tel" at bounding box center [624, 156] width 28 height 8
click at [175, 78] on input "04232" at bounding box center [174, 77] width 121 height 10
paste input "15930181"
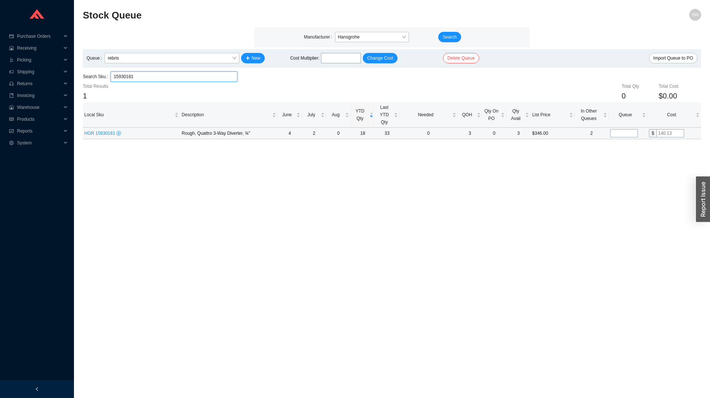
type input "15930181"
click at [631, 136] on input "tel" at bounding box center [624, 133] width 28 height 8
type input "4"
click at [396, 248] on main "Stock Queue SW Manufacturer Hansgrohe Search Queue rebris New Cost Multiplier :…" at bounding box center [392, 203] width 618 height 389
click at [228, 59] on span "rebris" at bounding box center [172, 58] width 129 height 10
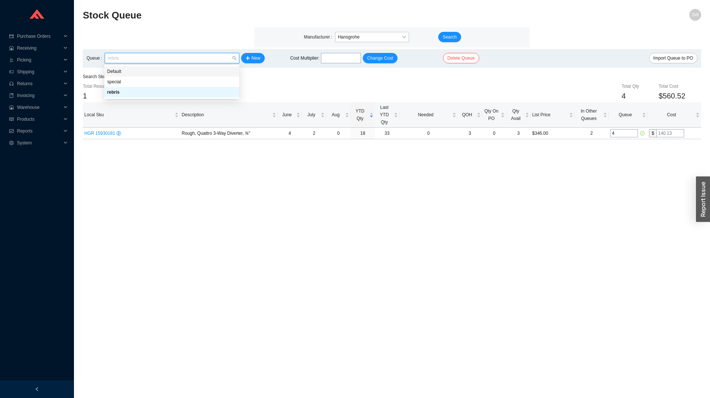
click at [193, 75] on div "Default" at bounding box center [171, 71] width 135 height 10
click at [627, 132] on input "2" at bounding box center [624, 133] width 28 height 8
type input "0"
click at [134, 78] on input "15930181" at bounding box center [174, 77] width 121 height 10
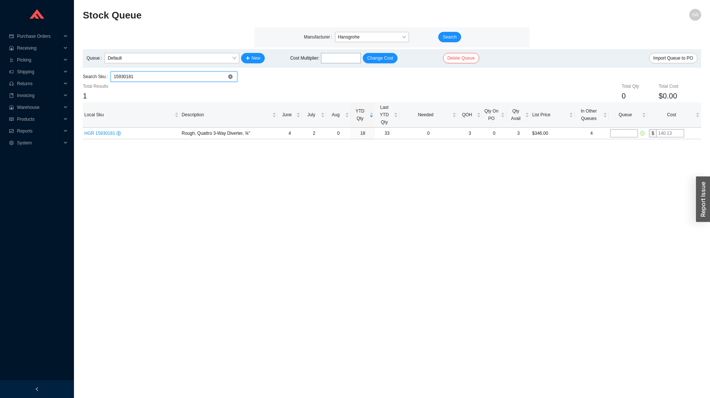
click at [134, 78] on input "15930181" at bounding box center [174, 77] width 121 height 10
paste input "27458003"
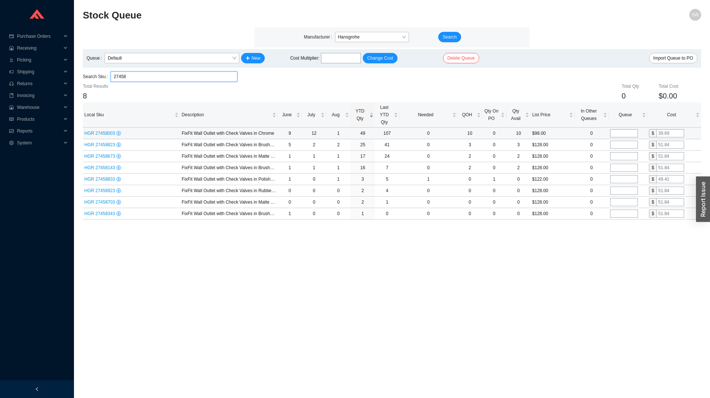
type input "27458"
click at [621, 130] on input "tel" at bounding box center [624, 133] width 28 height 8
type input "10"
click at [621, 141] on input "tel" at bounding box center [624, 145] width 28 height 8
click at [622, 155] on input "tel" at bounding box center [624, 156] width 28 height 8
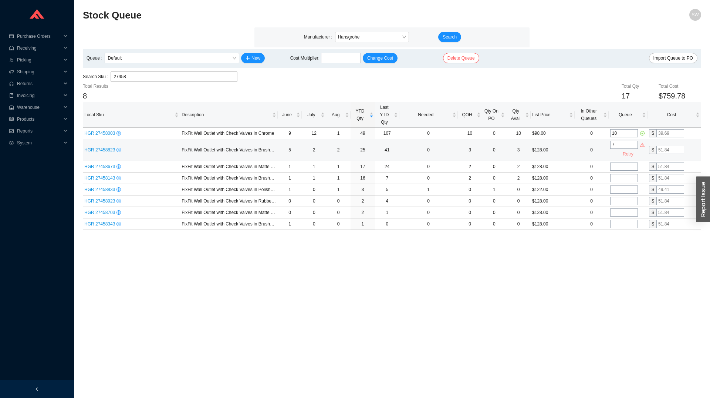
click at [625, 141] on input "7" at bounding box center [624, 145] width 28 height 8
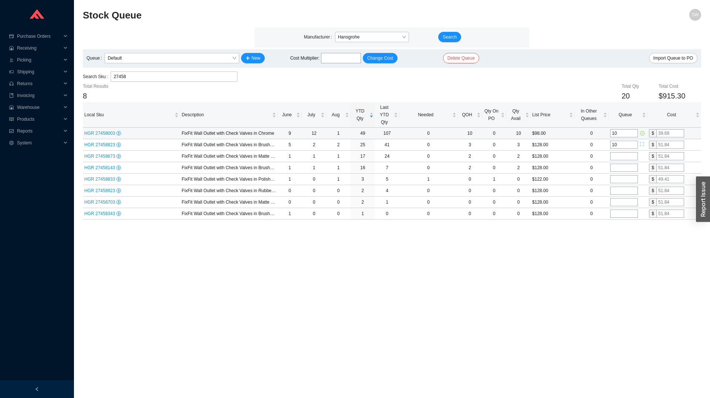
click at [632, 135] on input "10" at bounding box center [624, 133] width 28 height 8
click at [624, 146] on input "10" at bounding box center [624, 145] width 28 height 8
type input "8"
click at [624, 132] on input "10" at bounding box center [624, 133] width 28 height 8
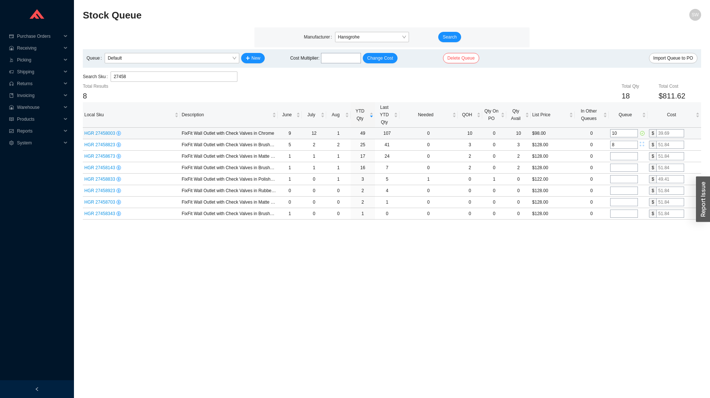
click at [624, 132] on input "10" at bounding box center [624, 133] width 28 height 8
type input "15"
click at [617, 151] on td at bounding box center [628, 156] width 39 height 11
click at [617, 153] on input "tel" at bounding box center [624, 156] width 28 height 8
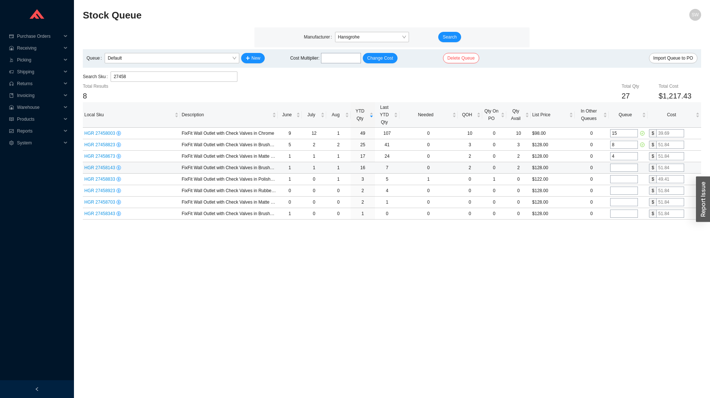
type input "4"
click at [618, 166] on input "tel" at bounding box center [624, 167] width 28 height 8
type input "4"
click at [190, 79] on input "27458" at bounding box center [174, 77] width 121 height 10
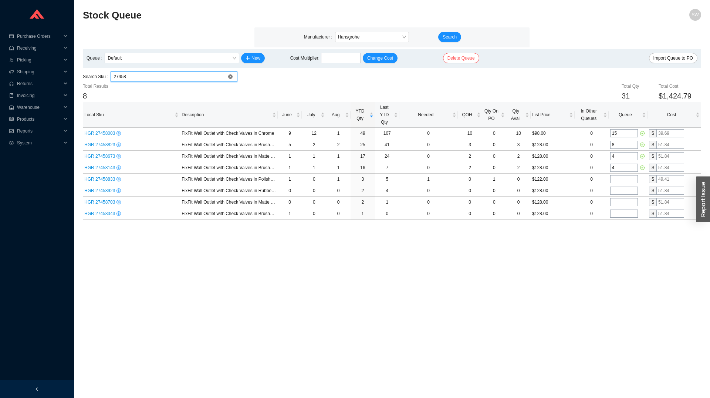
paste input "6455001"
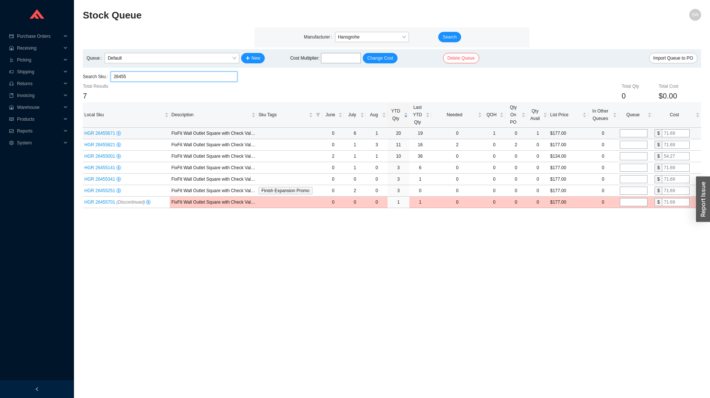
type input "26455"
click at [623, 132] on input "tel" at bounding box center [634, 133] width 28 height 8
type input "8"
click at [622, 144] on input "tel" at bounding box center [634, 145] width 28 height 8
type input "5"
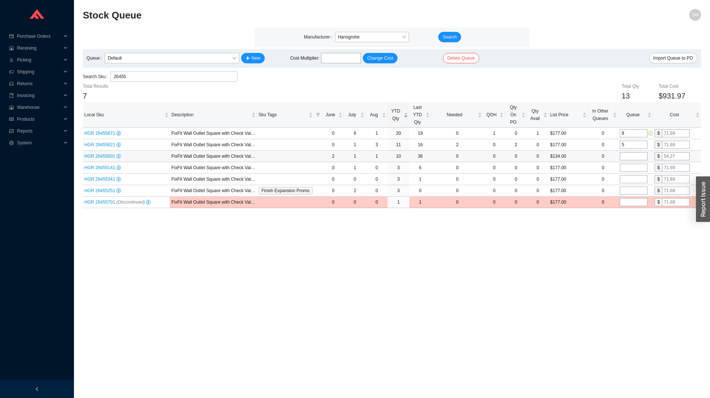
click at [626, 155] on input "tel" at bounding box center [634, 156] width 28 height 8
type input "5"
click at [628, 168] on input "tel" at bounding box center [634, 167] width 28 height 8
click at [162, 81] on input "26455" at bounding box center [174, 77] width 121 height 10
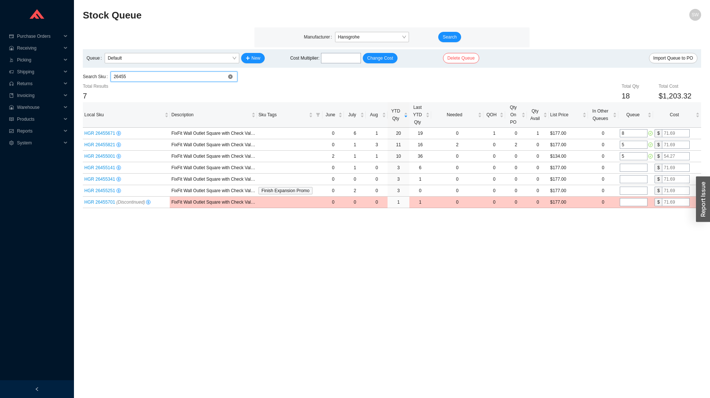
paste input "8632000"
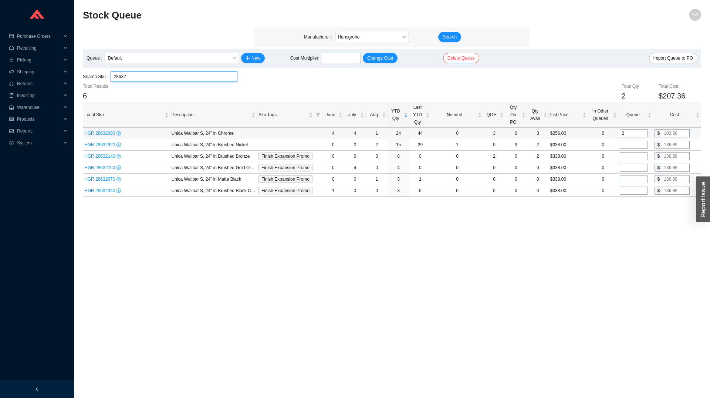
type input "28632"
click at [633, 131] on input "2" at bounding box center [634, 133] width 28 height 8
click at [191, 61] on span "Default" at bounding box center [172, 58] width 129 height 10
type input "0"
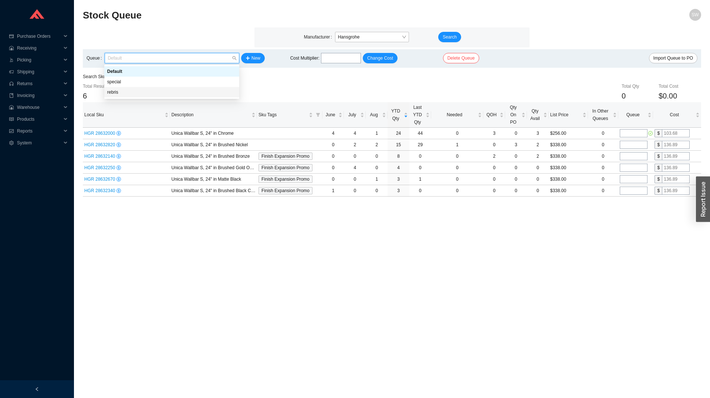
click at [169, 88] on div "rebris" at bounding box center [171, 92] width 135 height 10
click at [642, 132] on input "tel" at bounding box center [634, 133] width 28 height 8
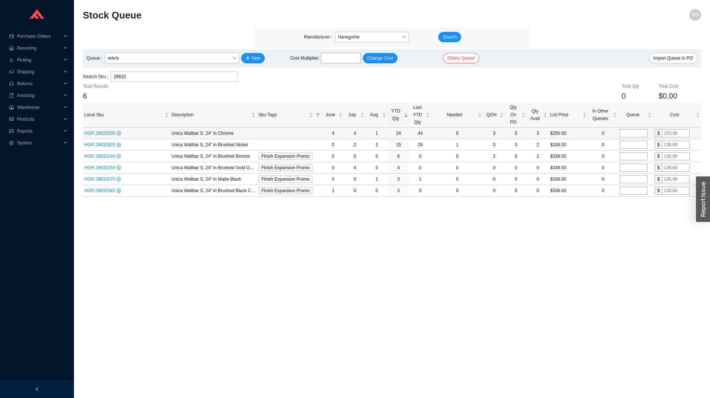
click at [642, 132] on input "tel" at bounding box center [634, 133] width 28 height 8
type input "7"
click at [637, 143] on input "tel" at bounding box center [634, 145] width 28 height 8
type input "3"
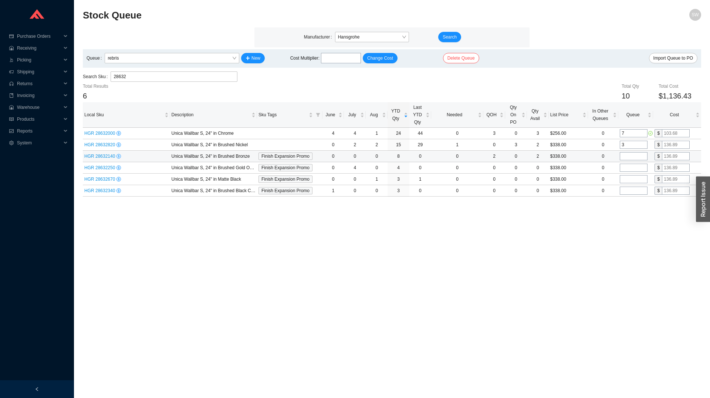
click at [638, 157] on input "tel" at bounding box center [634, 156] width 28 height 8
type input "2"
click at [647, 172] on td at bounding box center [635, 167] width 35 height 11
click at [639, 168] on input "tel" at bounding box center [634, 167] width 28 height 8
type input "2"
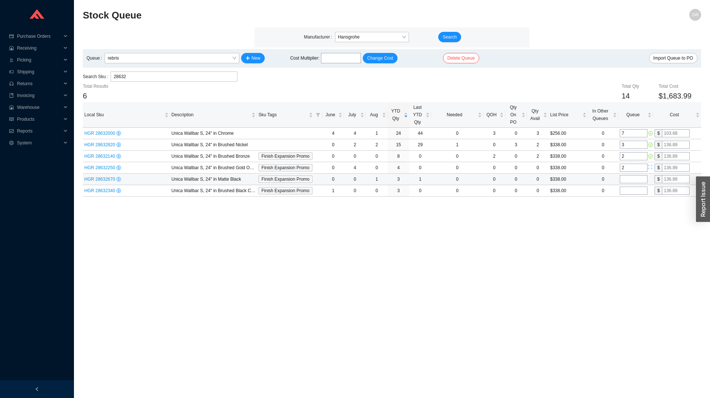
click at [636, 175] on td at bounding box center [635, 178] width 35 height 11
click at [635, 179] on input "tel" at bounding box center [634, 179] width 28 height 8
type input "1"
click at [631, 189] on input "tel" at bounding box center [634, 190] width 28 height 8
click at [212, 59] on span "rebris" at bounding box center [172, 58] width 129 height 10
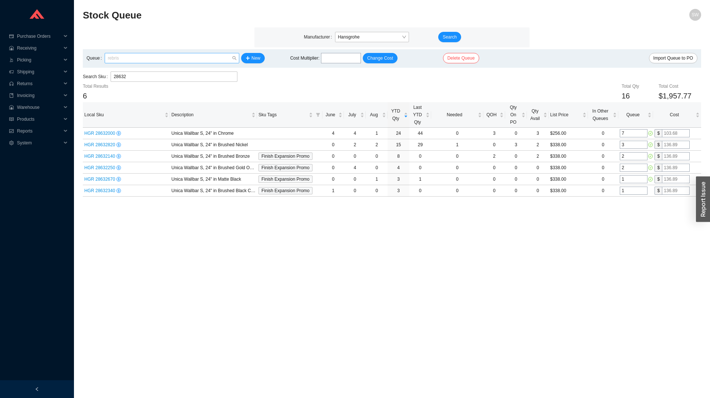
type input "1"
click at [196, 71] on div "Default" at bounding box center [171, 71] width 129 height 7
click at [185, 85] on div "Total Results" at bounding box center [134, 85] width 103 height 7
click at [185, 81] on input "28632" at bounding box center [174, 77] width 121 height 10
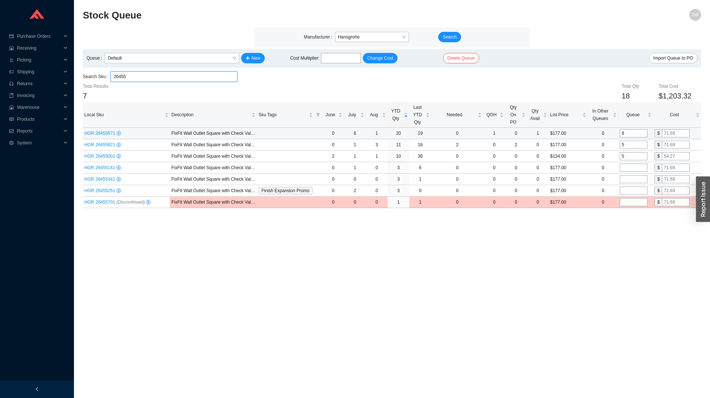
type input "26455"
click at [634, 132] on input "8" at bounding box center [634, 133] width 28 height 8
type input "0"
click at [632, 141] on input "5" at bounding box center [634, 145] width 28 height 8
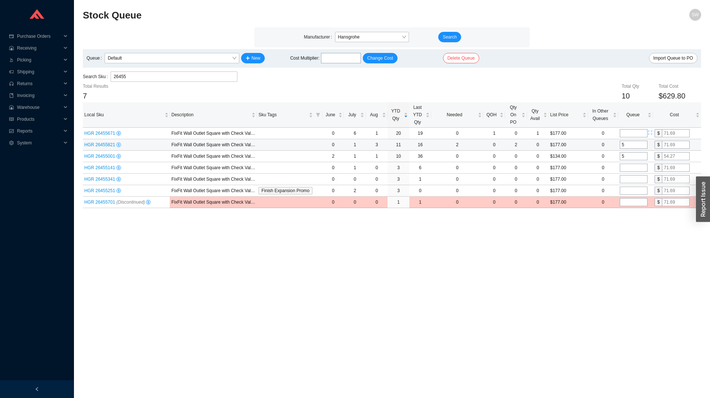
click at [632, 141] on input "5" at bounding box center [634, 145] width 28 height 8
type input "0"
click at [630, 156] on input "5" at bounding box center [634, 156] width 28 height 8
type input "0"
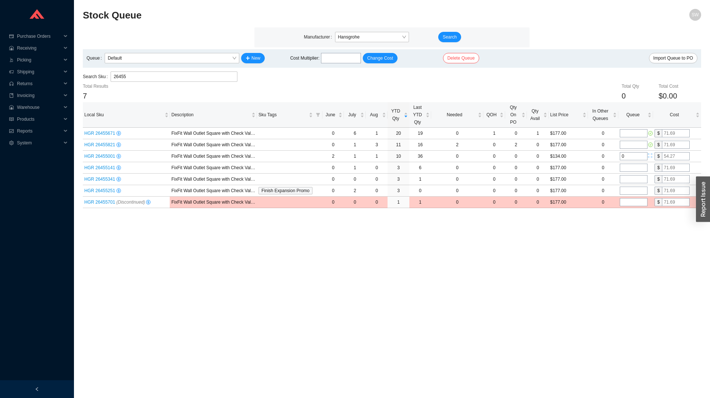
click at [284, 90] on div "Total Qty 0 Total Cost $0.00" at bounding box center [443, 92] width 515 height 20
click at [187, 78] on input "26455" at bounding box center [174, 77] width 121 height 10
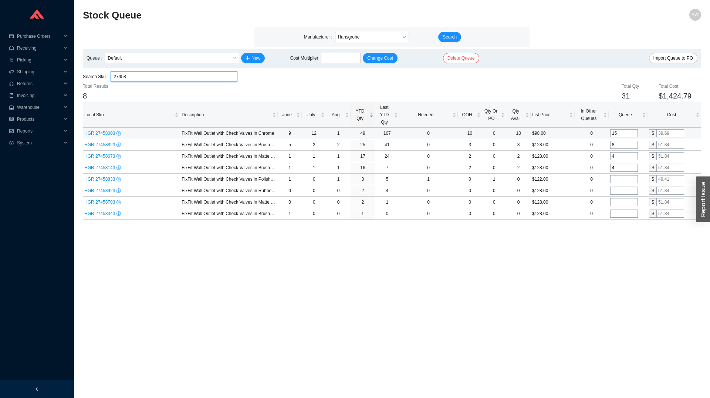
type input "27458"
click at [616, 131] on input "15" at bounding box center [624, 133] width 28 height 8
click at [617, 131] on input "15" at bounding box center [624, 133] width 28 height 8
type input "0"
click at [619, 147] on input "8" at bounding box center [624, 145] width 28 height 8
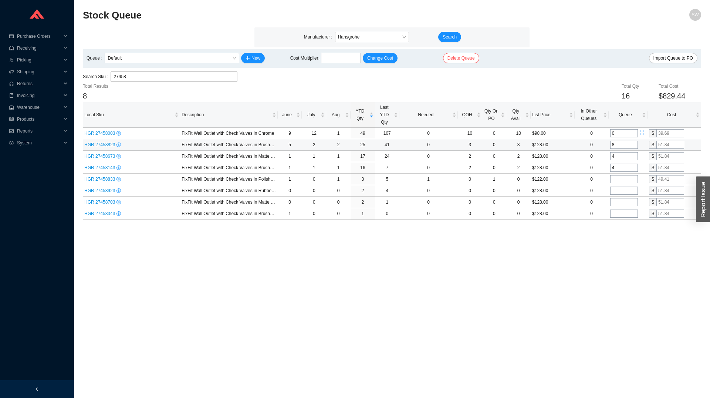
click at [619, 147] on input "8" at bounding box center [624, 145] width 28 height 8
type input "0"
click at [617, 157] on input "4" at bounding box center [624, 156] width 28 height 8
type input "40"
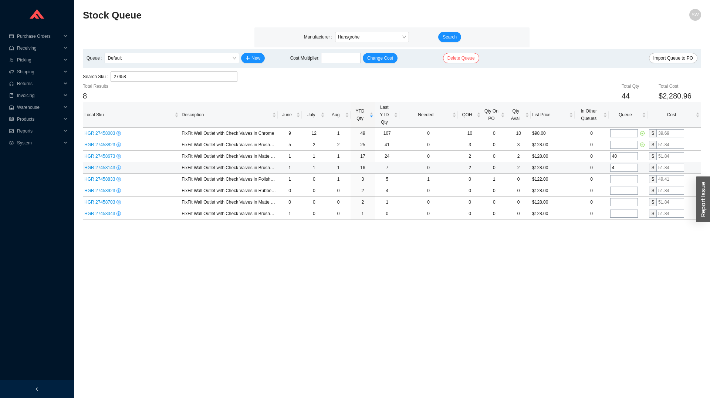
click at [616, 167] on input "4" at bounding box center [624, 167] width 28 height 8
type input "0"
click at [616, 157] on input "40" at bounding box center [624, 156] width 28 height 8
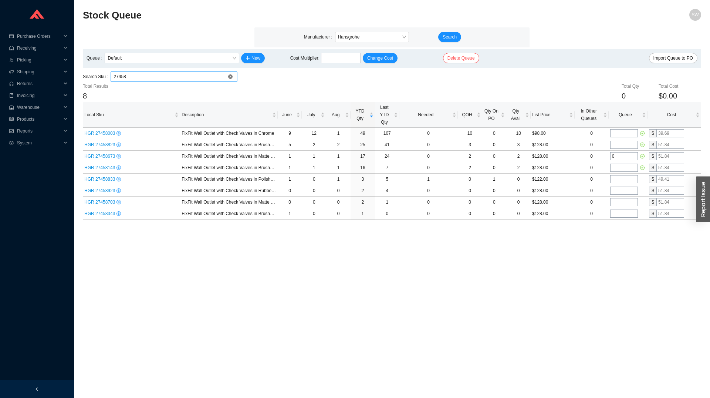
type input "0"
click at [205, 75] on input "27458" at bounding box center [174, 77] width 121 height 10
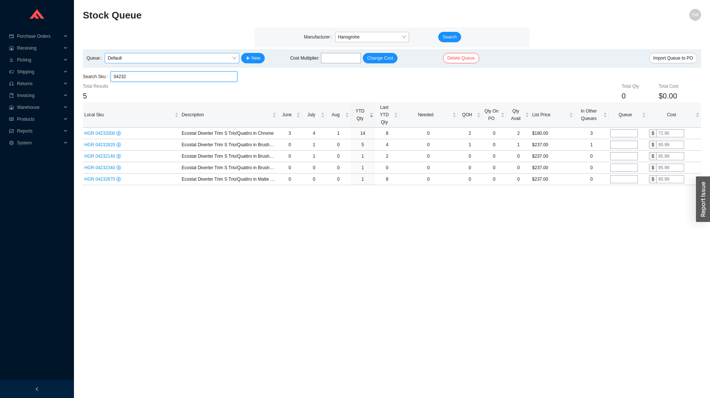
click at [204, 60] on span "Default" at bounding box center [172, 58] width 129 height 10
click at [167, 91] on div "rebris" at bounding box center [171, 92] width 129 height 7
click at [172, 78] on input "04232" at bounding box center [174, 77] width 121 height 10
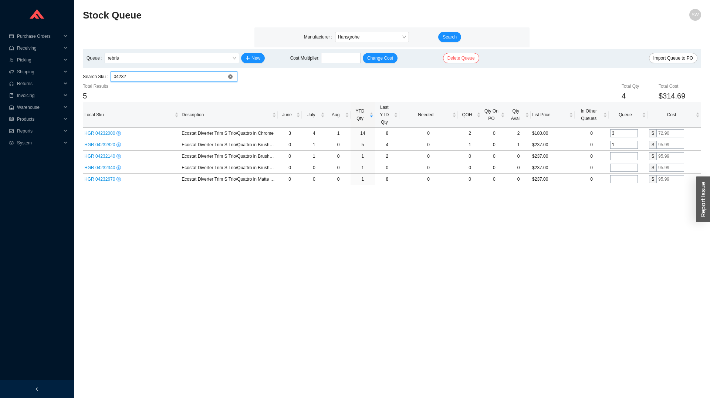
click at [172, 78] on input "04232" at bounding box center [174, 77] width 121 height 10
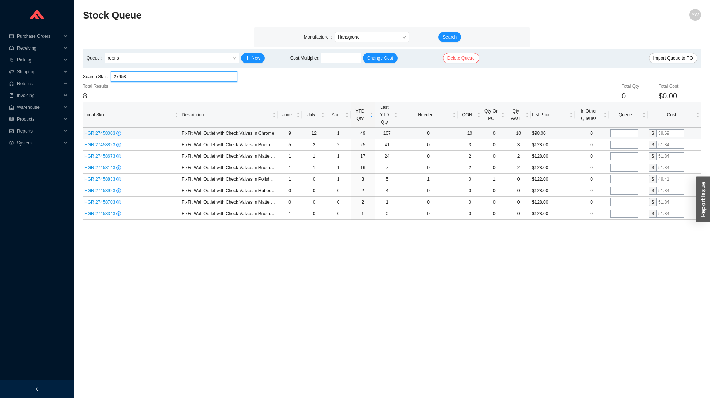
type input "27458"
click at [626, 132] on input "tel" at bounding box center [624, 133] width 28 height 8
type input "12"
click at [620, 144] on input "tel" at bounding box center [624, 145] width 28 height 8
type input "8"
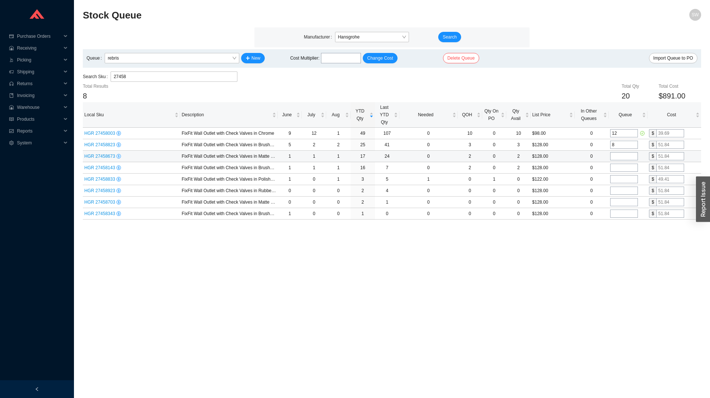
click at [617, 158] on input "tel" at bounding box center [624, 156] width 28 height 8
click at [617, 158] on input "6" at bounding box center [624, 156] width 28 height 8
click at [616, 158] on input "6" at bounding box center [624, 156] width 28 height 8
type input "5"
click at [615, 165] on input "tel" at bounding box center [624, 167] width 28 height 8
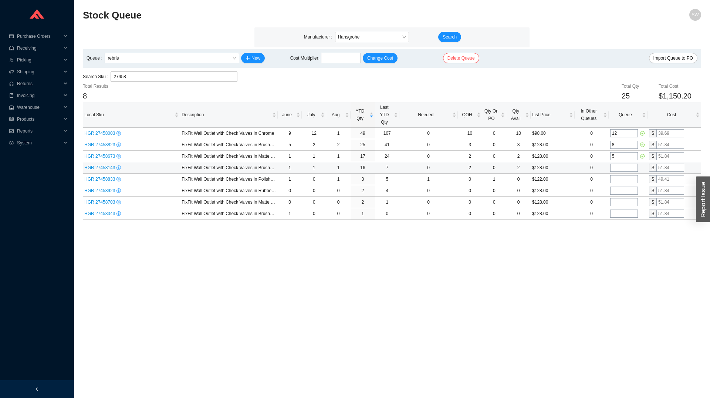
click at [615, 165] on input "tel" at bounding box center [624, 167] width 28 height 8
type input "3"
click at [618, 179] on input "tel" at bounding box center [624, 179] width 28 height 8
type input "1"
click at [618, 190] on input "tel" at bounding box center [624, 190] width 28 height 8
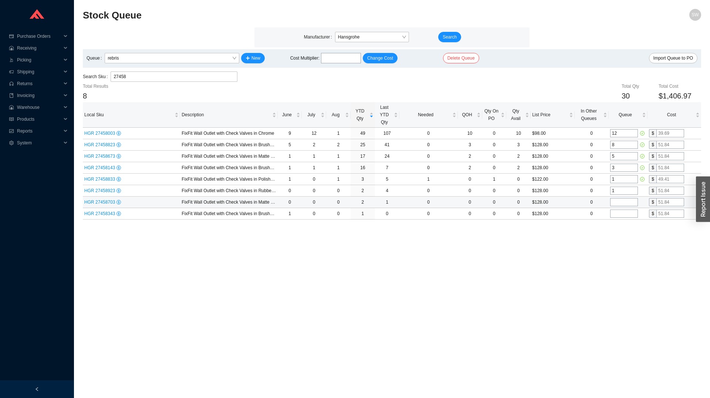
type input "1"
click at [620, 204] on input "tel" at bounding box center [624, 202] width 28 height 8
type input "1"
click at [619, 209] on td at bounding box center [628, 213] width 39 height 11
click at [618, 214] on input "tel" at bounding box center [624, 213] width 28 height 8
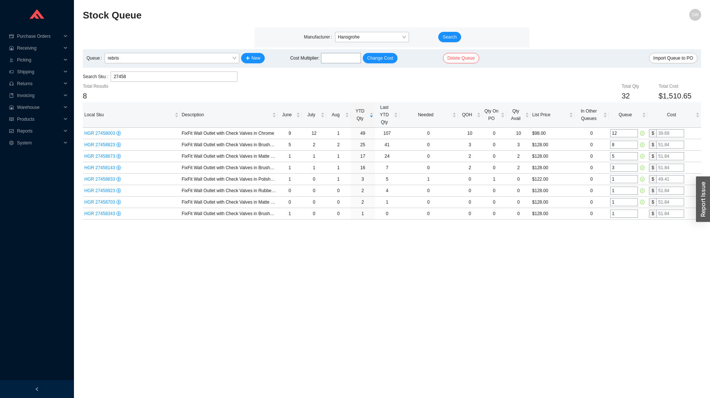
type input "1"
click at [624, 234] on main "Stock Queue SW Manufacturer Hansgrohe Search Queue rebris New Cost Multiplier :…" at bounding box center [392, 203] width 618 height 389
click at [161, 75] on input "27458" at bounding box center [174, 77] width 121 height 10
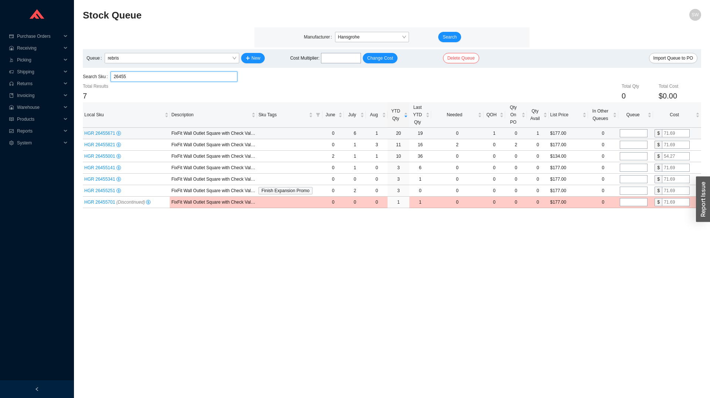
type input "26455"
click at [630, 134] on input "tel" at bounding box center [634, 133] width 28 height 8
type input "8"
click at [630, 142] on input "tel" at bounding box center [634, 145] width 28 height 8
click at [631, 147] on input "8" at bounding box center [634, 145] width 28 height 8
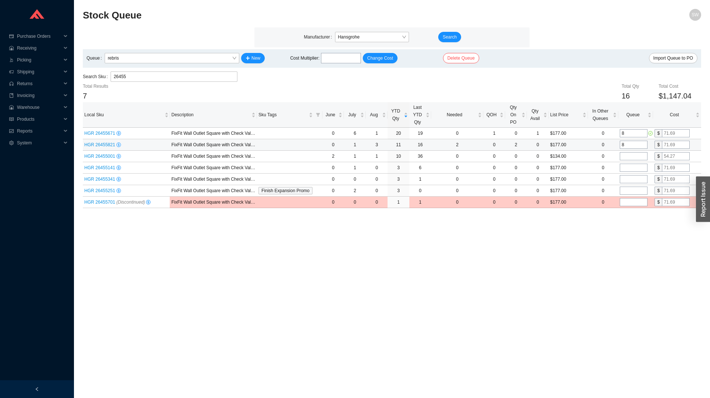
click at [631, 147] on input "8" at bounding box center [634, 145] width 28 height 8
type input "5"
click at [629, 154] on input "tel" at bounding box center [634, 156] width 28 height 8
type input "5"
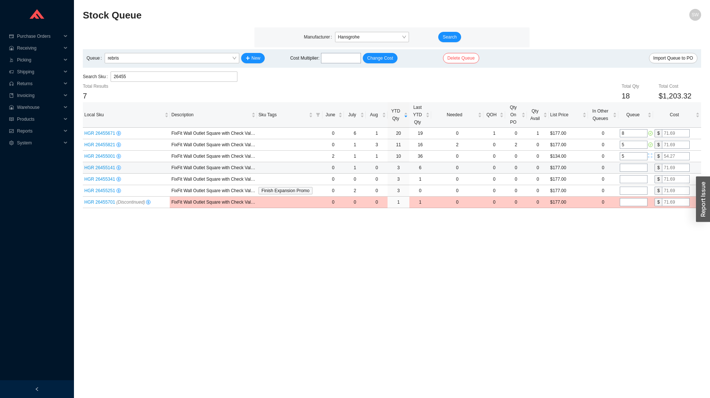
click at [628, 166] on input "tel" at bounding box center [634, 167] width 28 height 8
type input "1"
click at [630, 180] on input "tel" at bounding box center [634, 179] width 28 height 8
type input "1"
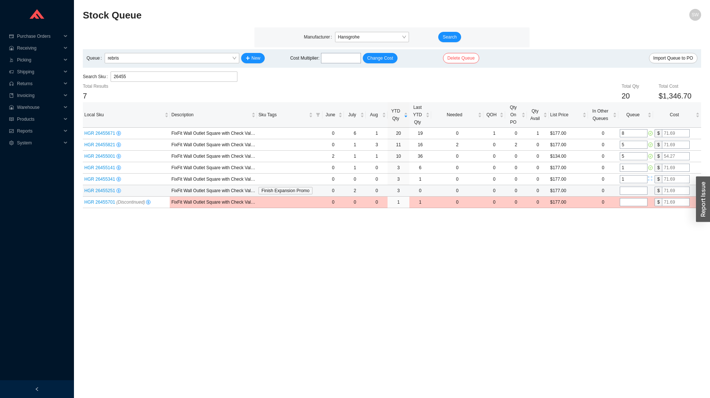
click at [629, 188] on input "tel" at bounding box center [634, 190] width 28 height 8
type input "1"
click at [541, 259] on main "Stock Queue SW Manufacturer Hansgrohe Search Queue rebris New Cost Multiplier :…" at bounding box center [392, 203] width 618 height 389
click at [142, 72] on main "Manufacturer Hansgrohe Search Queue rebris New Cost Multiplier : Change Cost De…" at bounding box center [392, 117] width 618 height 180
click at [141, 73] on input "26455" at bounding box center [174, 77] width 121 height 10
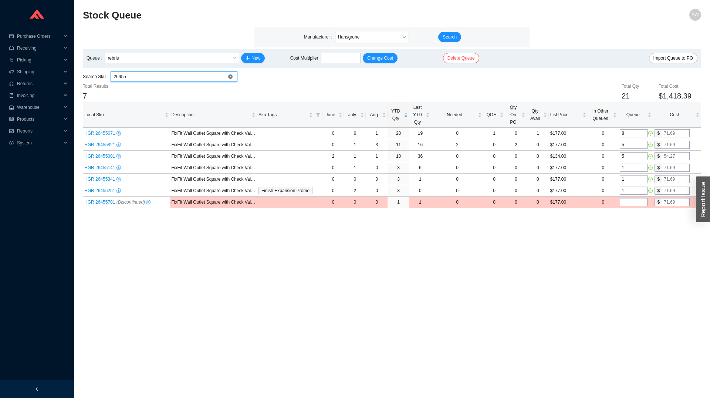
click at [141, 73] on input "26455" at bounding box center [174, 77] width 121 height 10
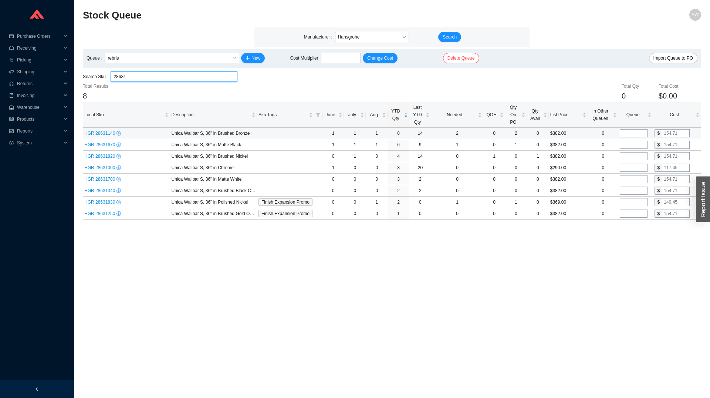
type input "28631"
click at [636, 132] on input "tel" at bounding box center [634, 133] width 28 height 8
type input "2"
click at [634, 144] on input "tel" at bounding box center [634, 145] width 28 height 8
type input "2"
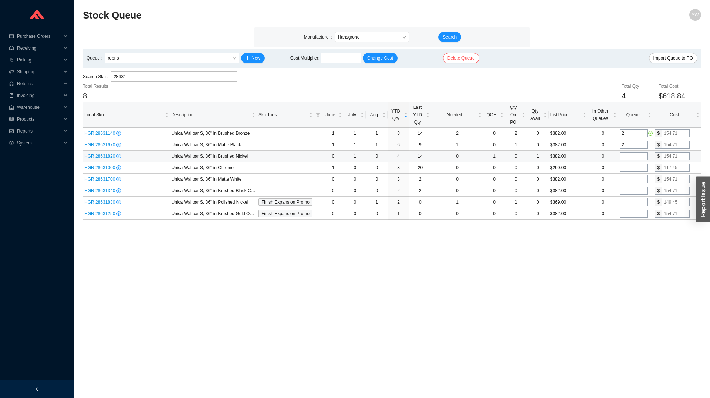
click at [631, 158] on input "tel" at bounding box center [634, 156] width 28 height 8
type input "1"
click at [629, 167] on input "tel" at bounding box center [634, 167] width 28 height 8
type input "1"
click at [629, 177] on input "tel" at bounding box center [634, 179] width 28 height 8
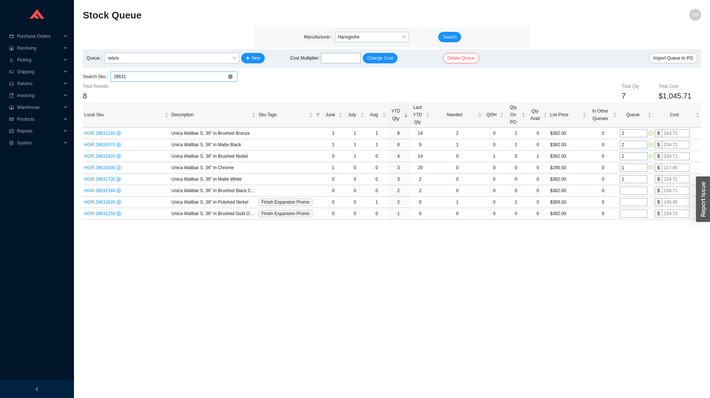
type input "1"
click at [124, 79] on input "28631" at bounding box center [174, 77] width 121 height 10
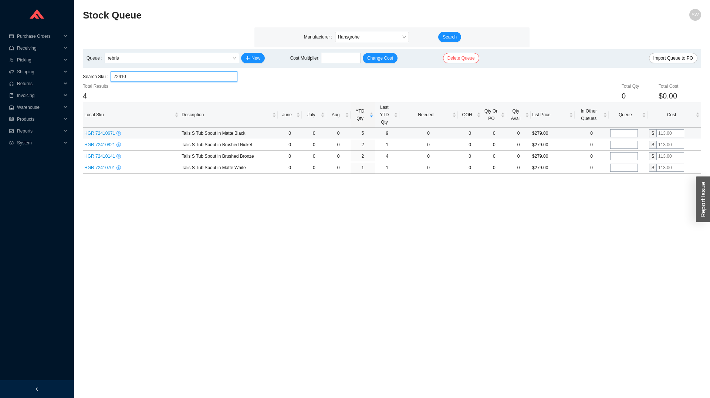
type input "72410"
click at [628, 132] on input "tel" at bounding box center [624, 133] width 28 height 8
type input "2"
click at [627, 142] on input "tel" at bounding box center [624, 145] width 28 height 8
type input "1"
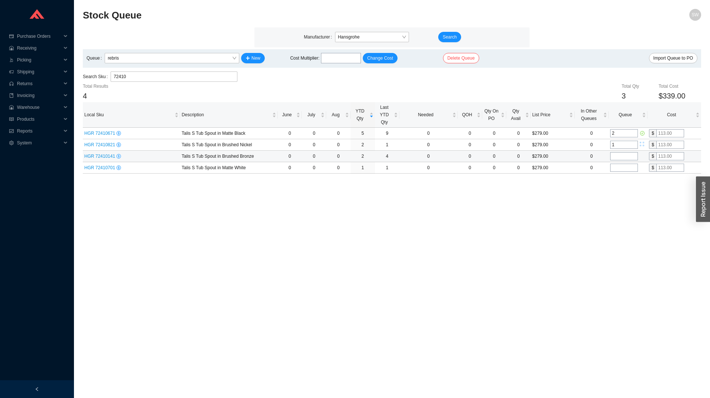
click at [621, 152] on td at bounding box center [628, 156] width 39 height 11
click at [621, 155] on input "tel" at bounding box center [624, 156] width 28 height 8
type input "1"
click at [621, 167] on input "tel" at bounding box center [624, 167] width 28 height 8
